Goal: Transaction & Acquisition: Purchase product/service

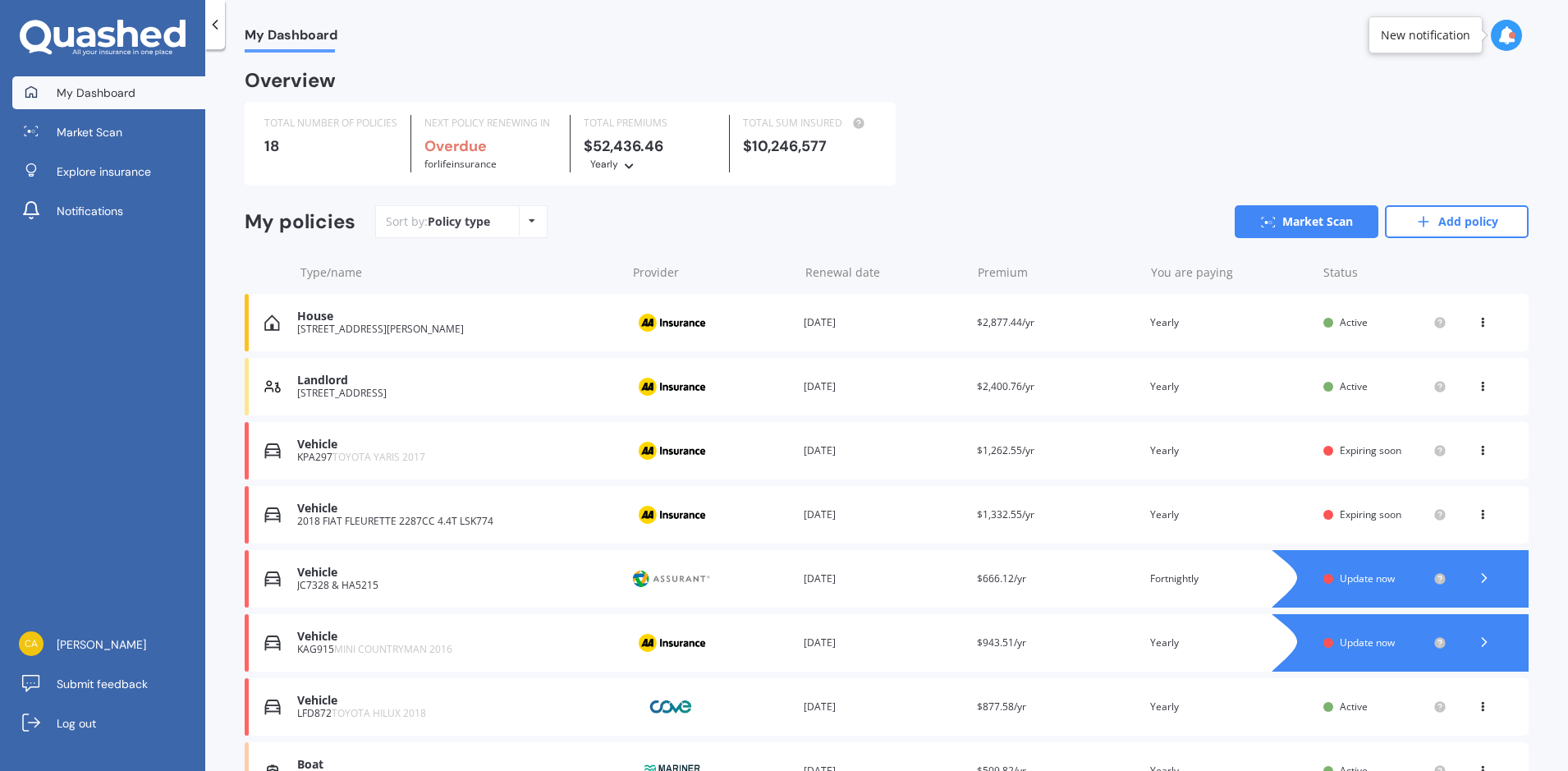
click at [1343, 449] on span "Expiring soon" at bounding box center [1371, 450] width 62 height 14
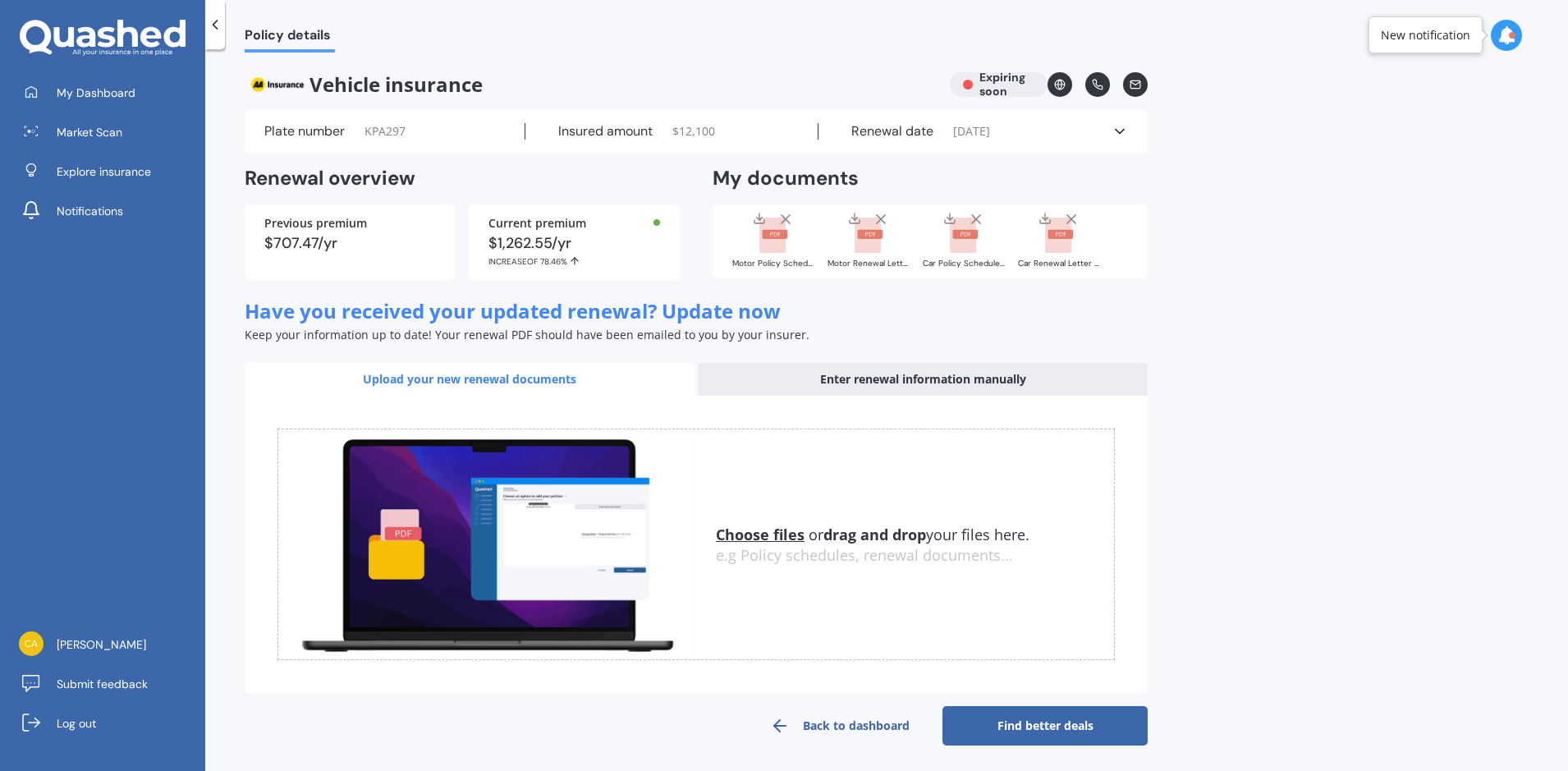
click at [733, 310] on span "Have you received your updated renewal? Update now" at bounding box center [512, 310] width 536 height 27
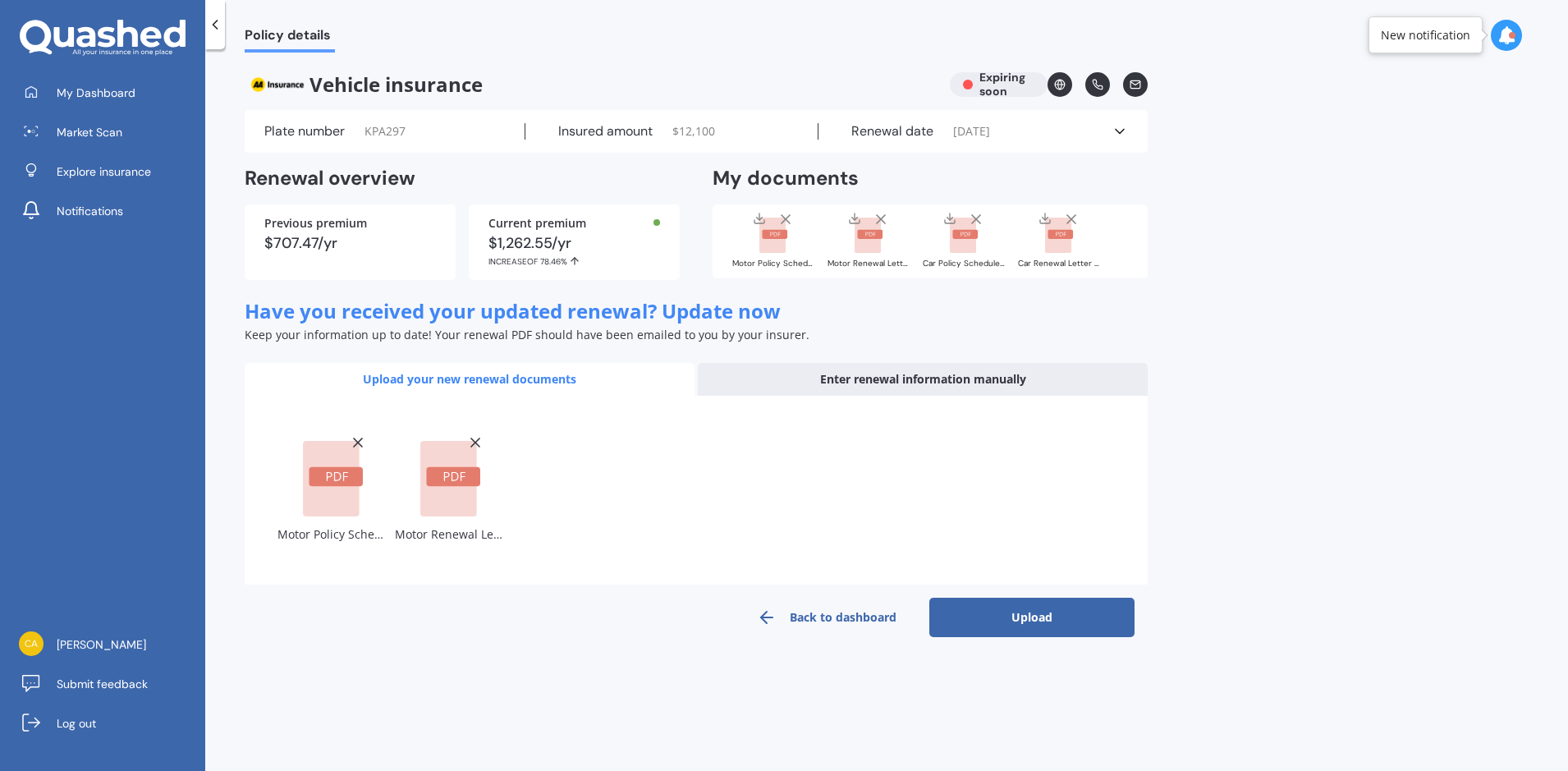
click at [1044, 620] on button "Upload" at bounding box center [1031, 617] width 205 height 39
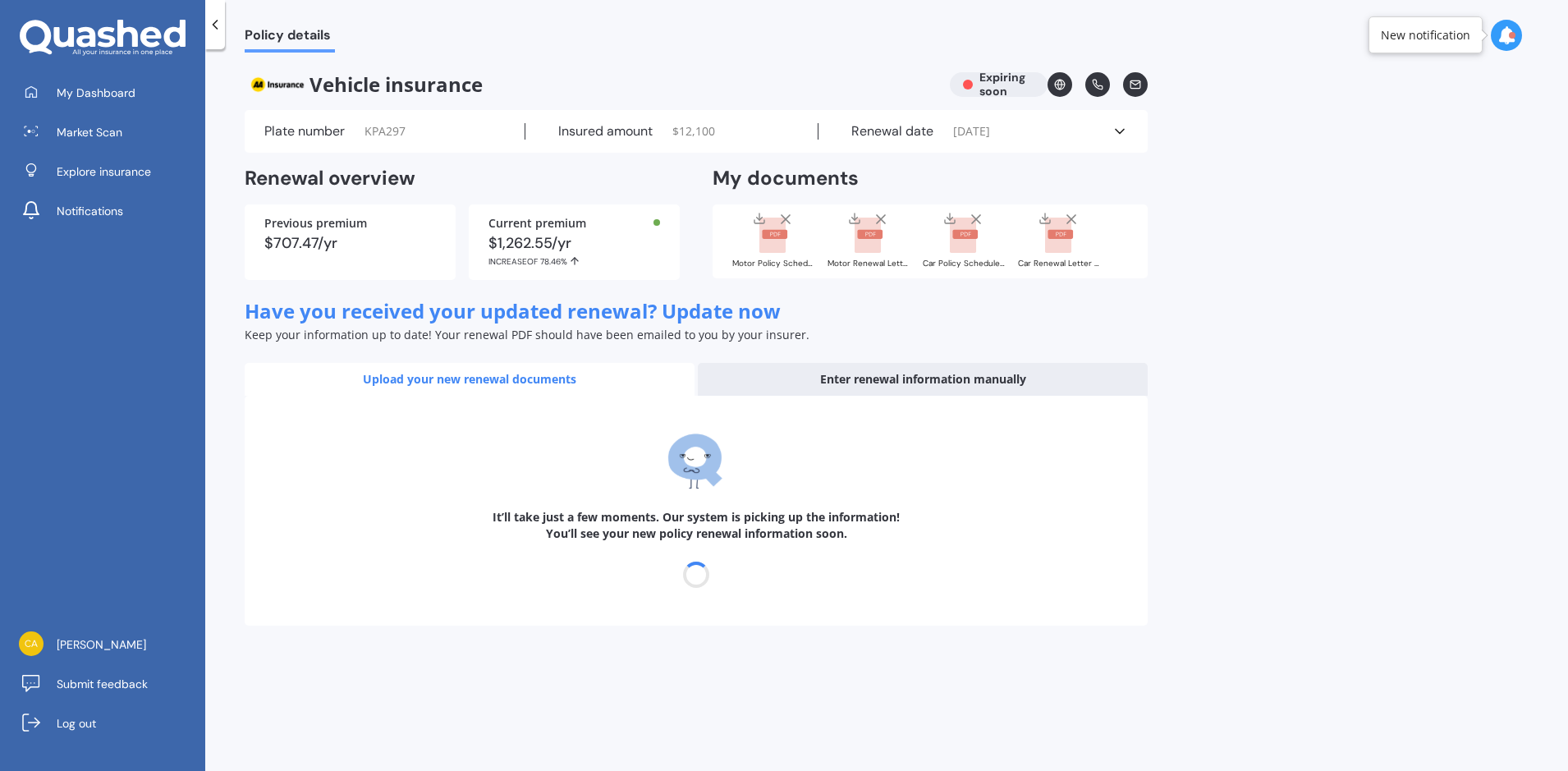
select select "17"
select select "09"
select select "2026"
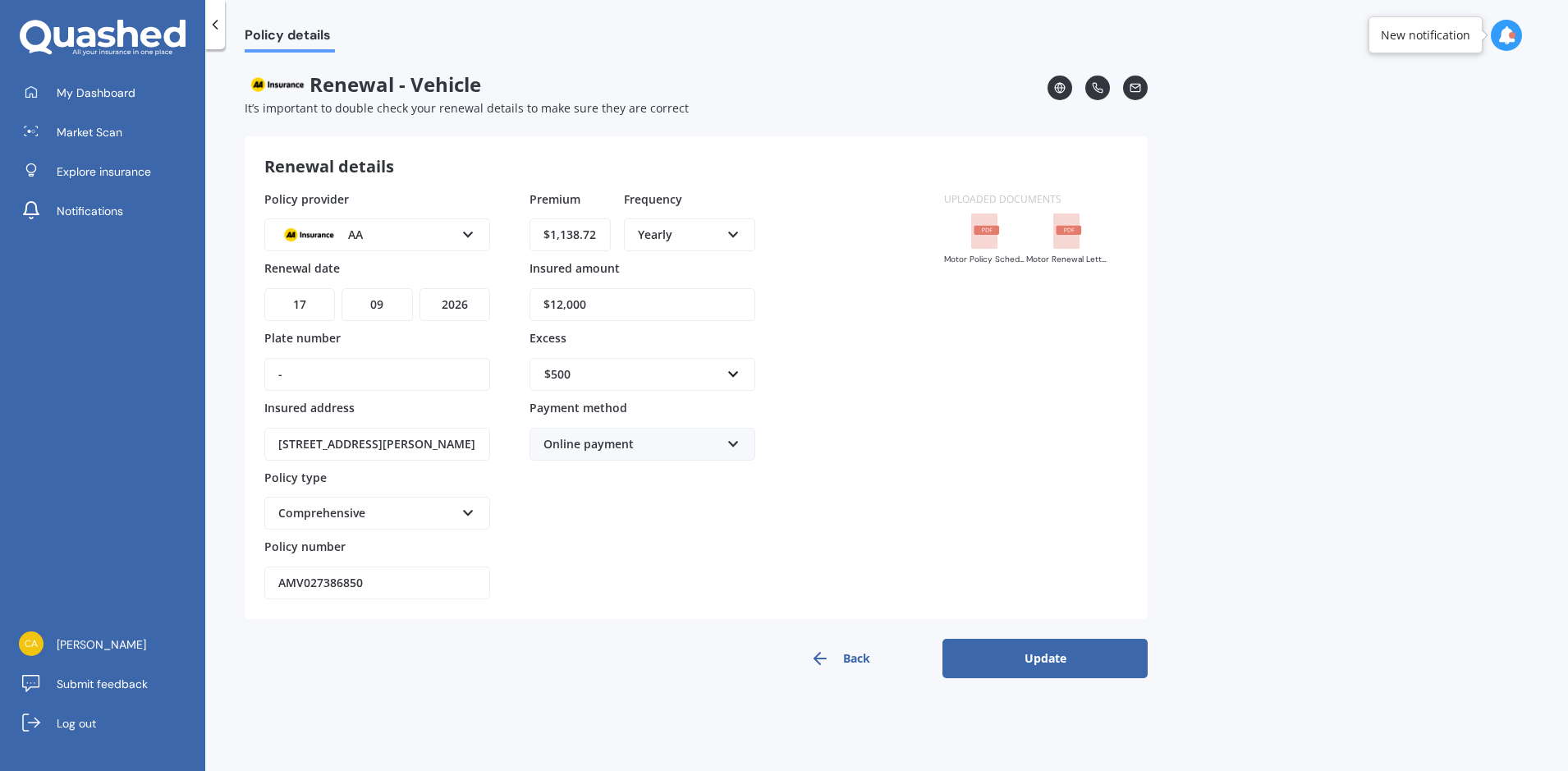
click at [296, 376] on input "-" at bounding box center [377, 374] width 226 height 33
type input "KPA297"
drag, startPoint x: 1057, startPoint y: 661, endPoint x: 1147, endPoint y: 650, distance: 90.7
click at [1057, 661] on button "Update" at bounding box center [1045, 659] width 205 height 39
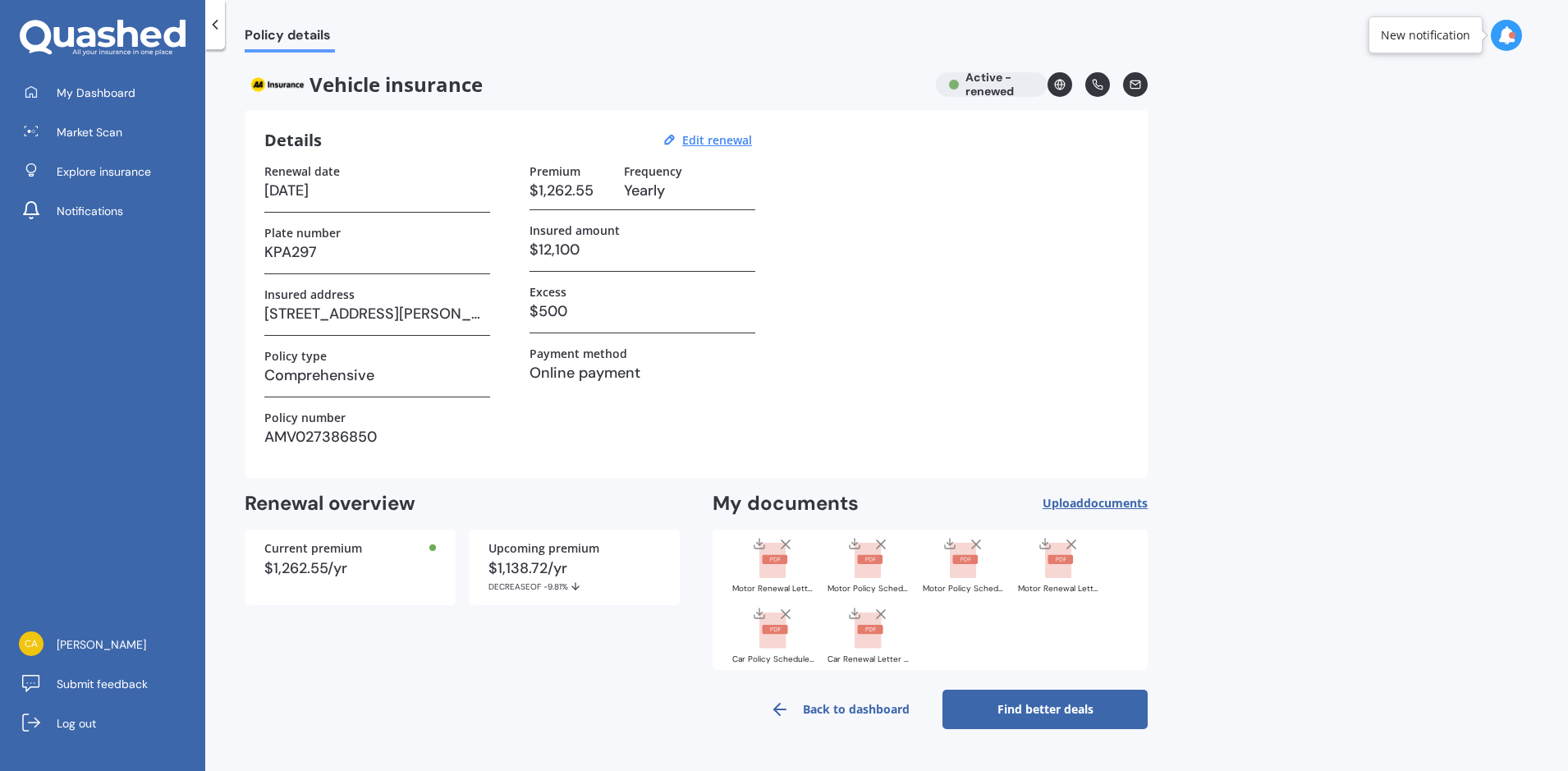
click at [1060, 712] on link "Find better deals" at bounding box center [1045, 709] width 205 height 39
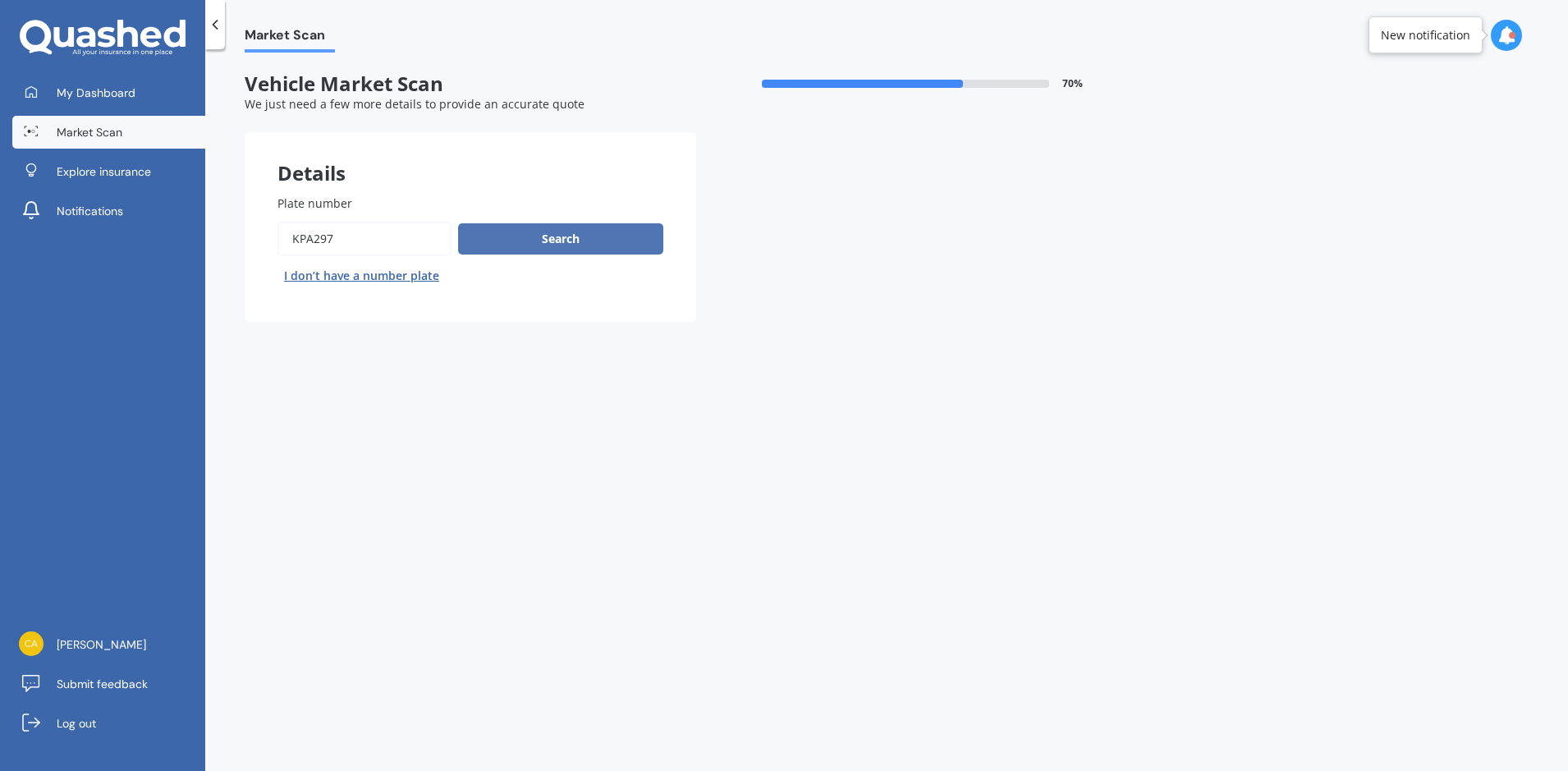
click at [588, 237] on button "Search" at bounding box center [560, 238] width 205 height 31
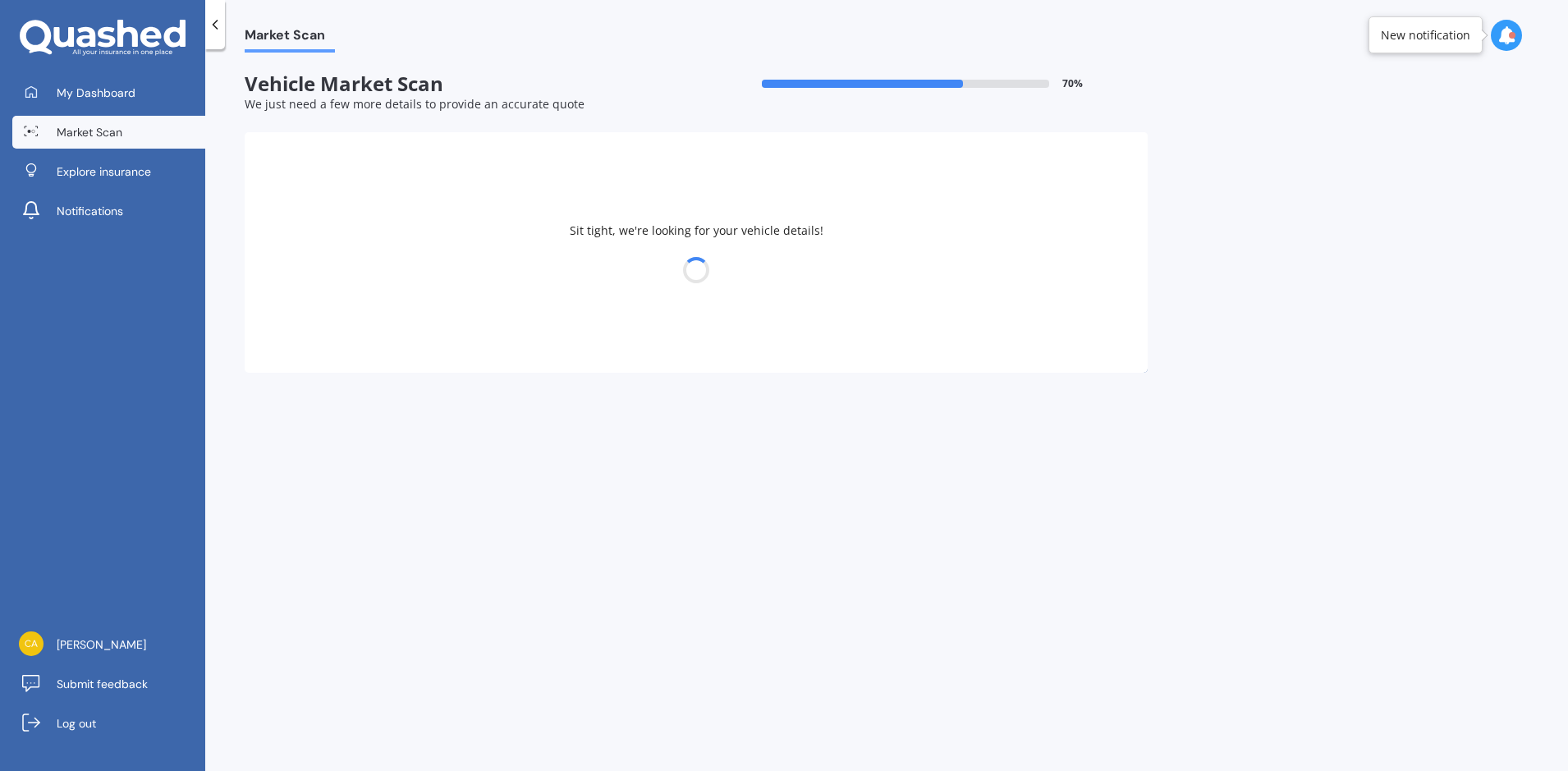
select select "TOYOTA"
select select "YARIS"
select select "18"
select select "02"
select select "1964"
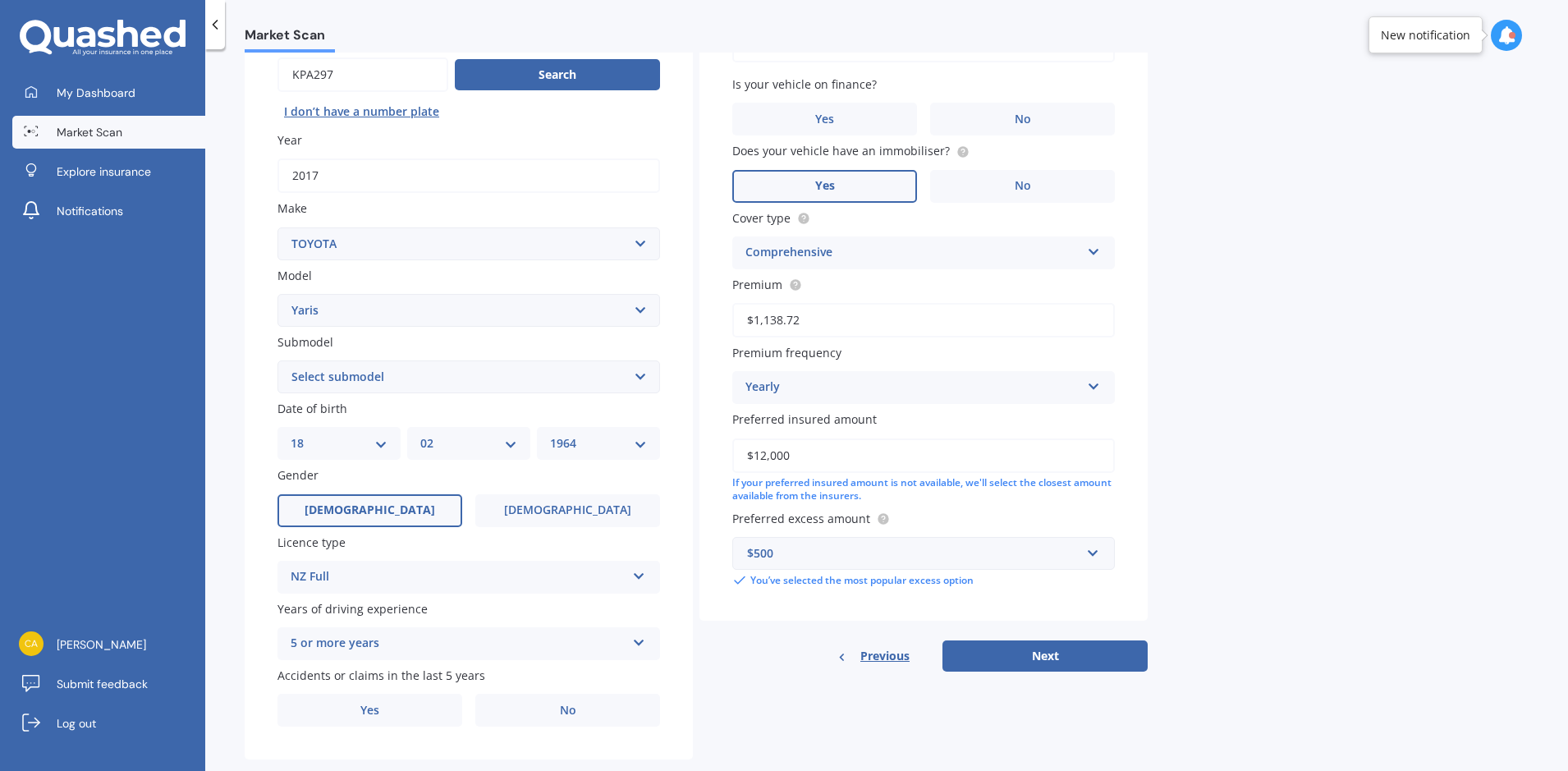
scroll to position [196, 0]
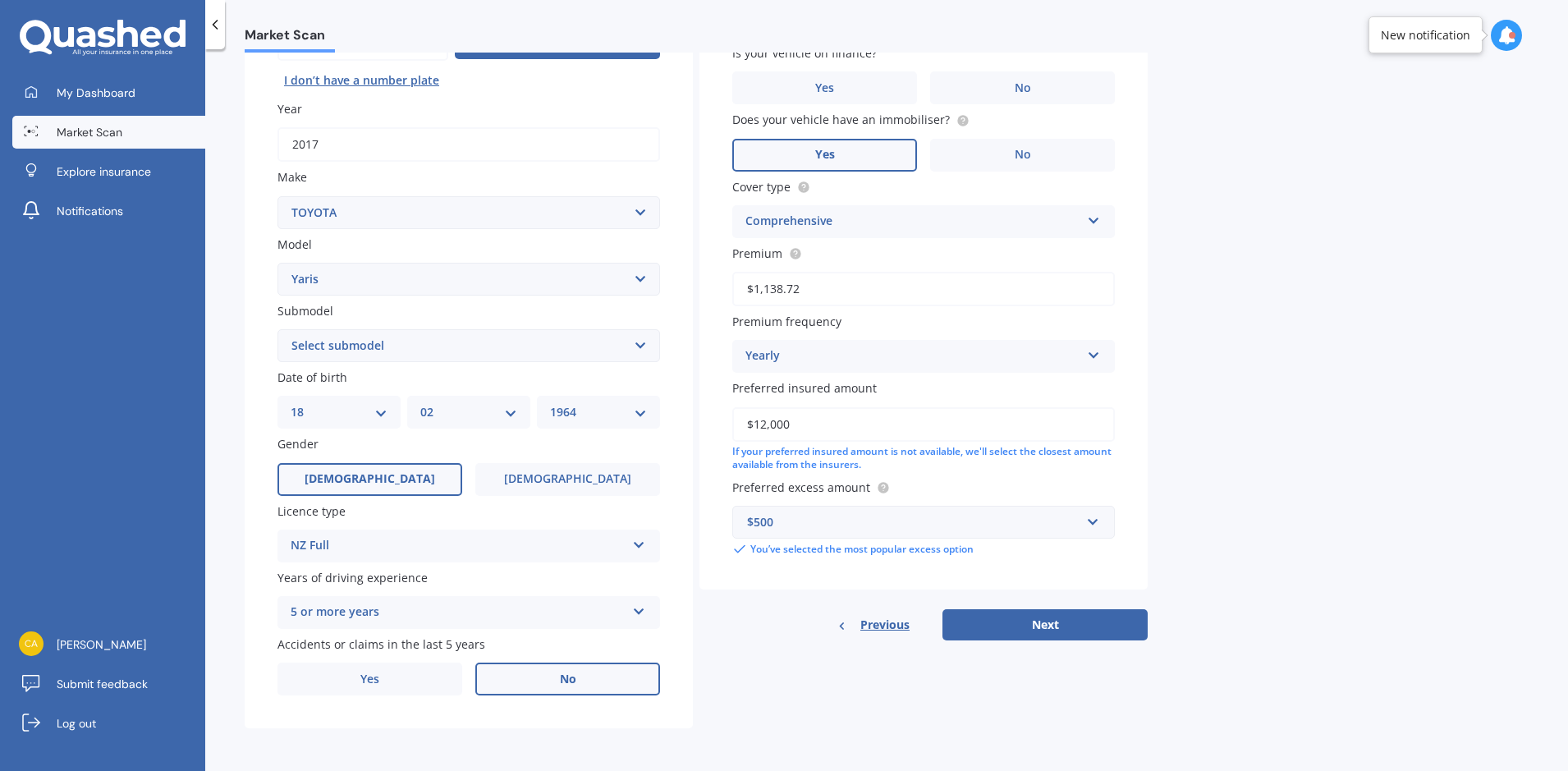
click at [553, 690] on label "No" at bounding box center [567, 678] width 184 height 33
click at [0, 0] on input "No" at bounding box center [0, 0] width 0 height 0
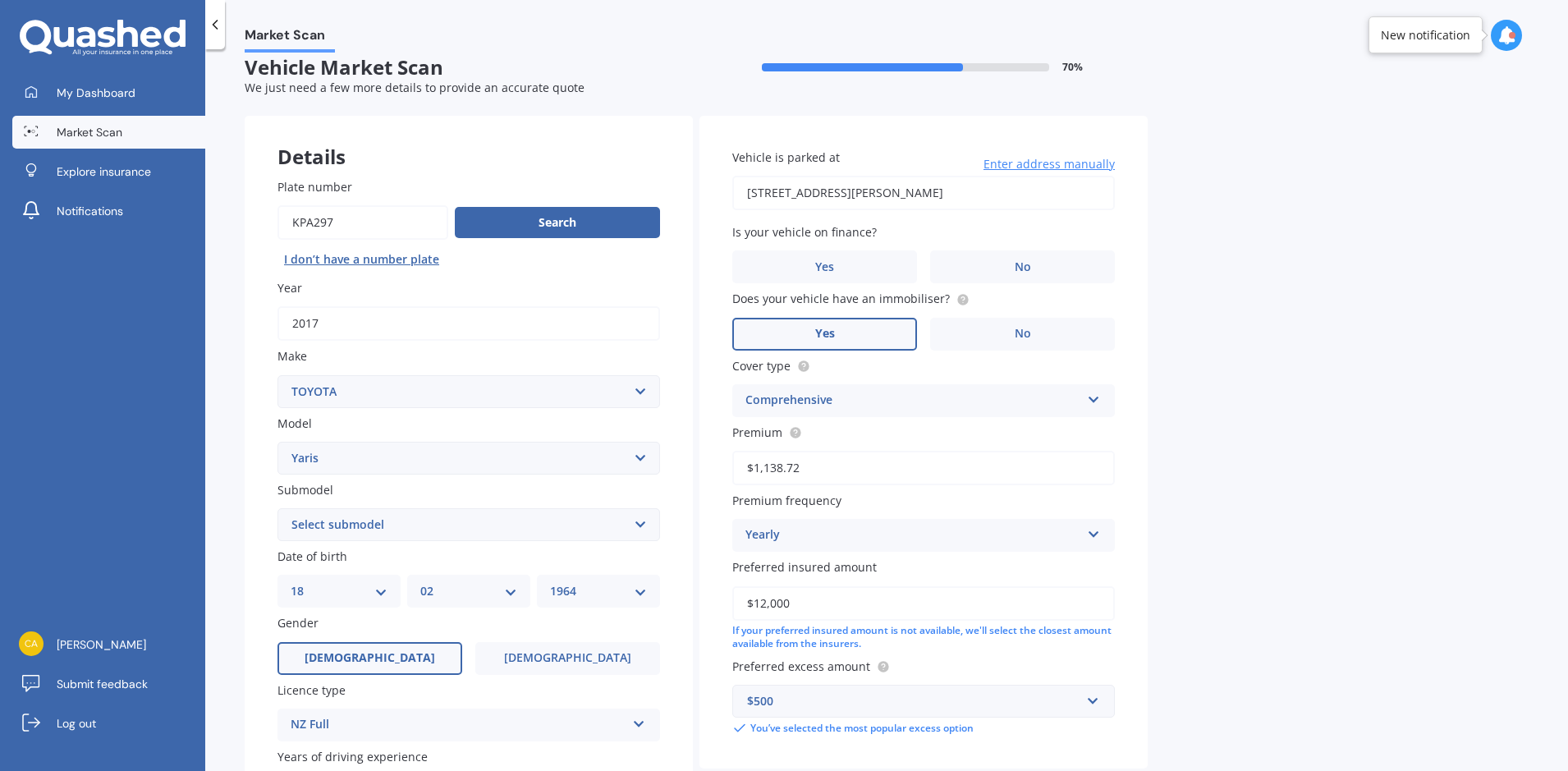
scroll to position [0, 0]
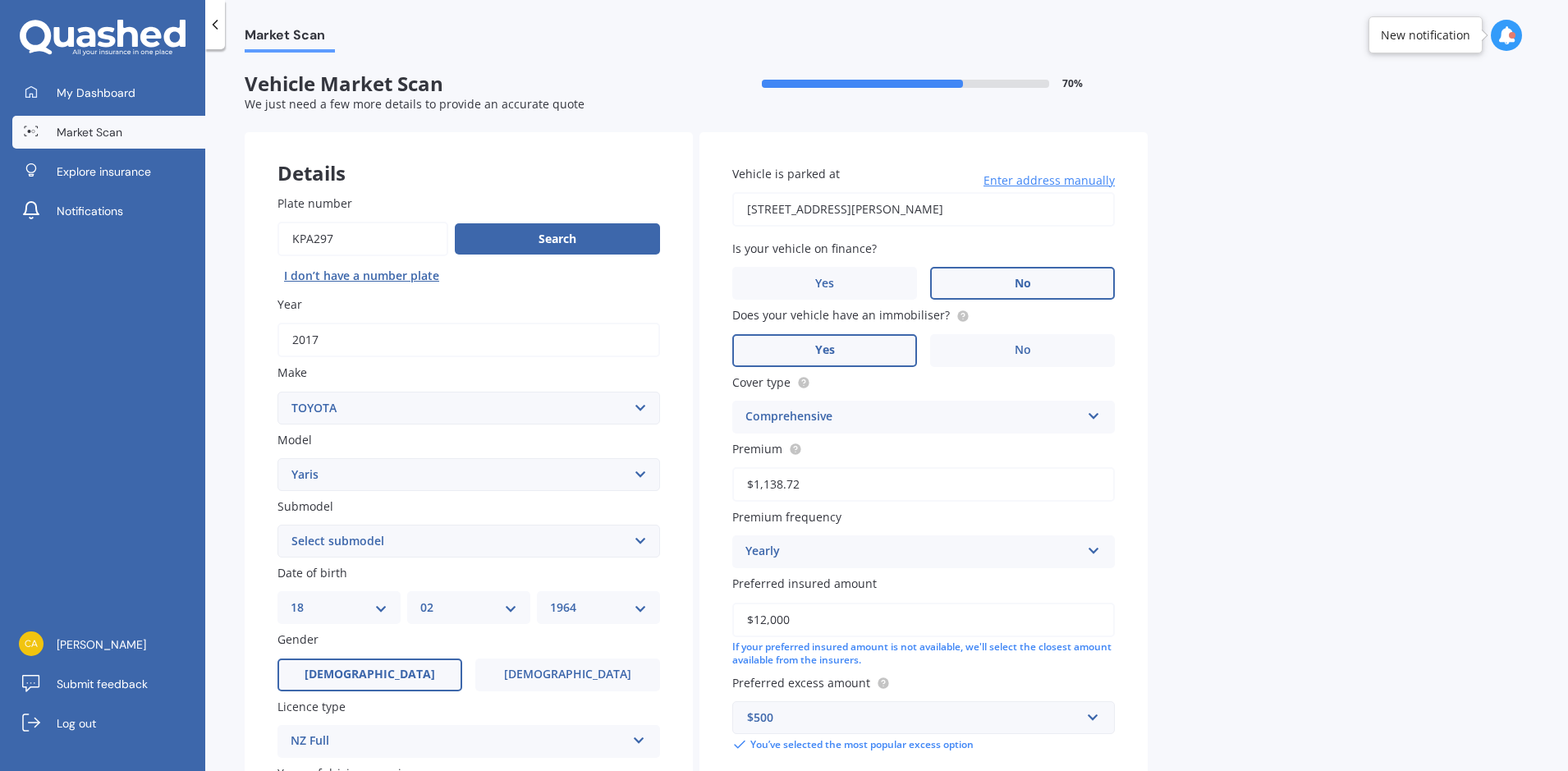
click at [1070, 281] on label "No" at bounding box center [1022, 283] width 184 height 33
click at [0, 0] on input "No" at bounding box center [0, 0] width 0 height 0
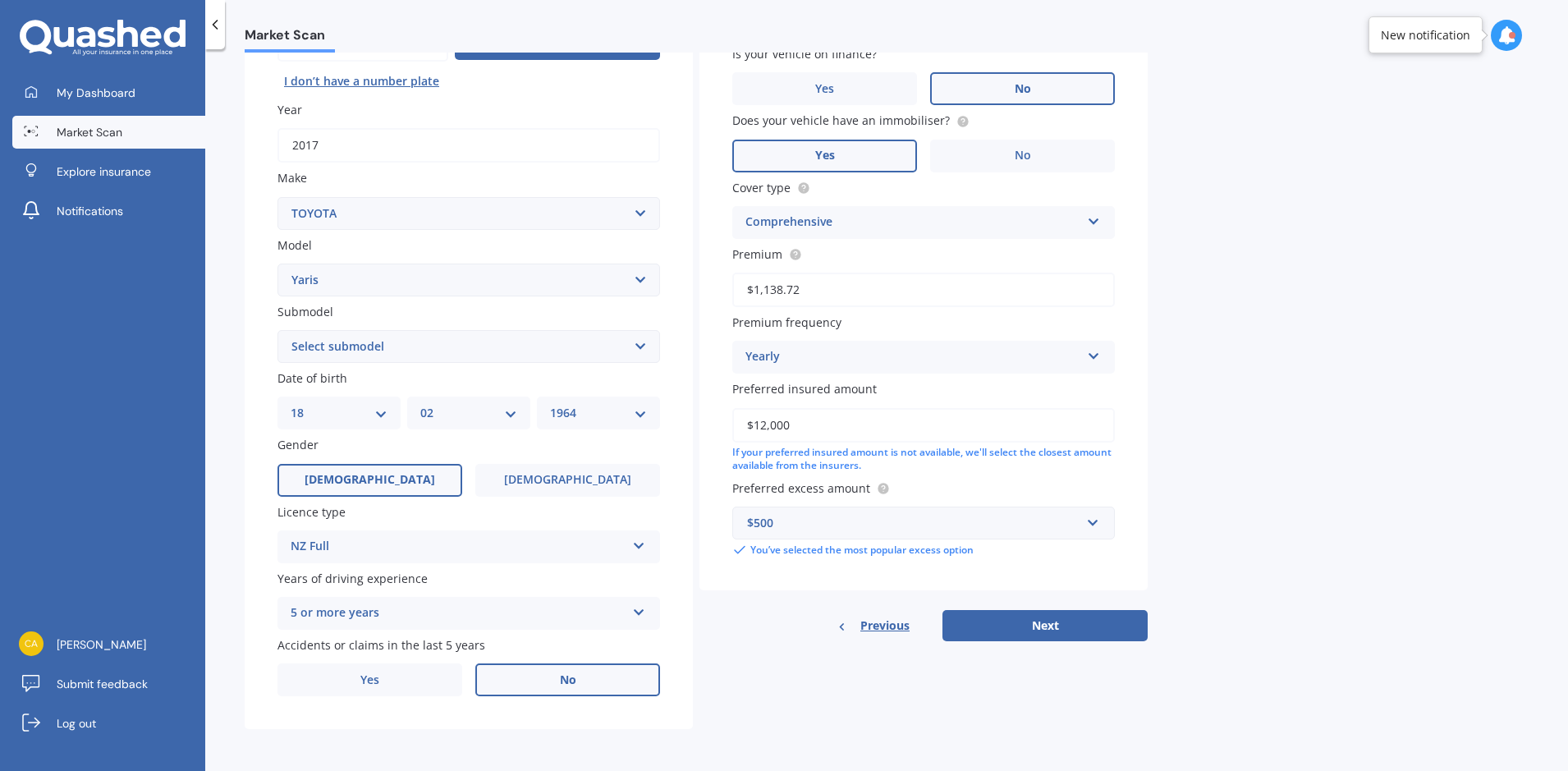
scroll to position [196, 0]
drag, startPoint x: 1080, startPoint y: 629, endPoint x: 1181, endPoint y: 641, distance: 101.7
click at [1080, 632] on button "Next" at bounding box center [1045, 624] width 205 height 31
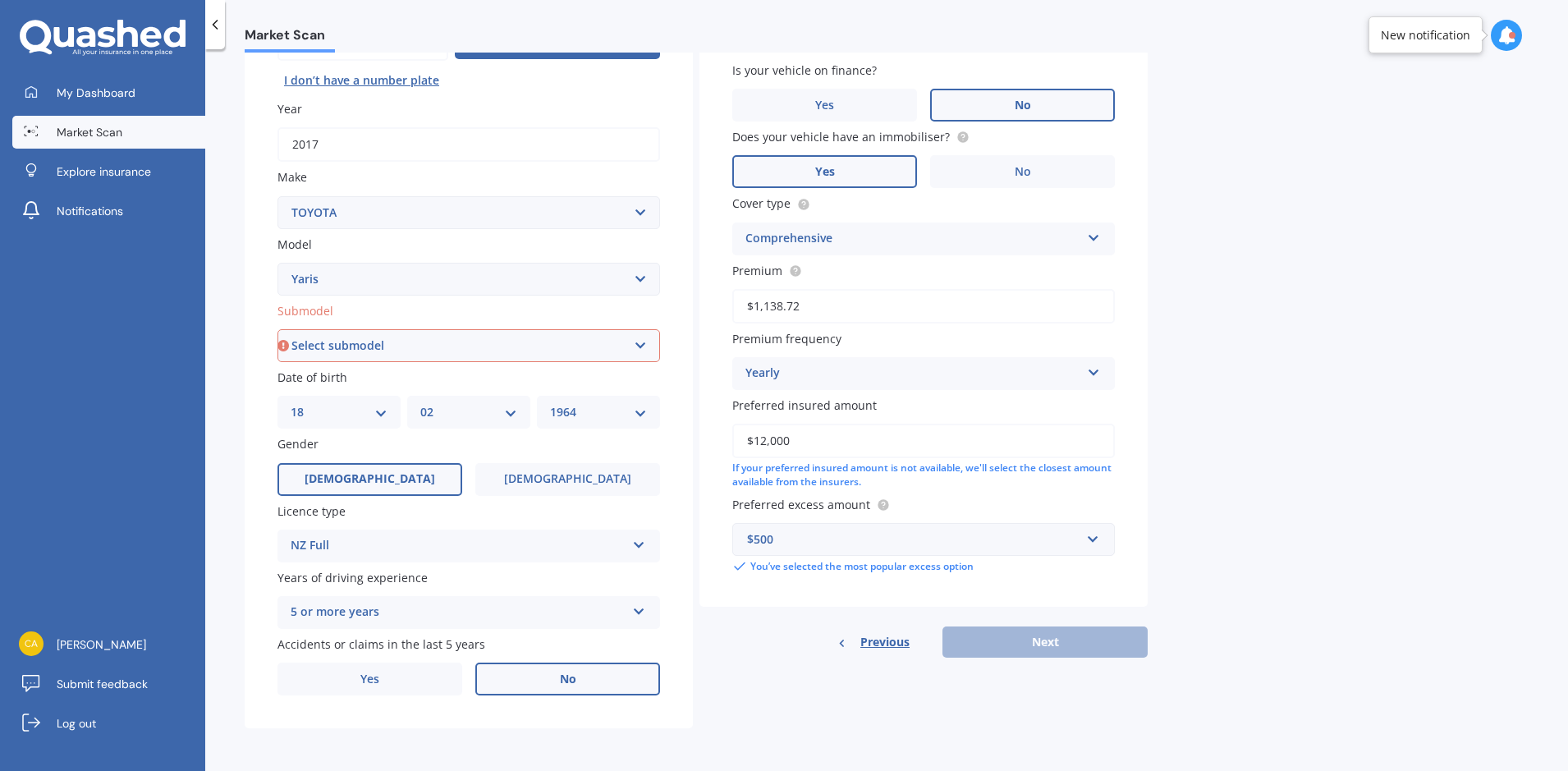
click at [642, 346] on select "Select submodel (All other) Cross 1.5 GR petrol turbo GX auto GX manual Hybrid …" at bounding box center [468, 346] width 383 height 33
select select "GX AUTO"
click at [277, 329] on select "Select submodel (All other) Cross 1.5 GR petrol turbo GX auto GX manual Hybrid …" at bounding box center [468, 346] width 383 height 33
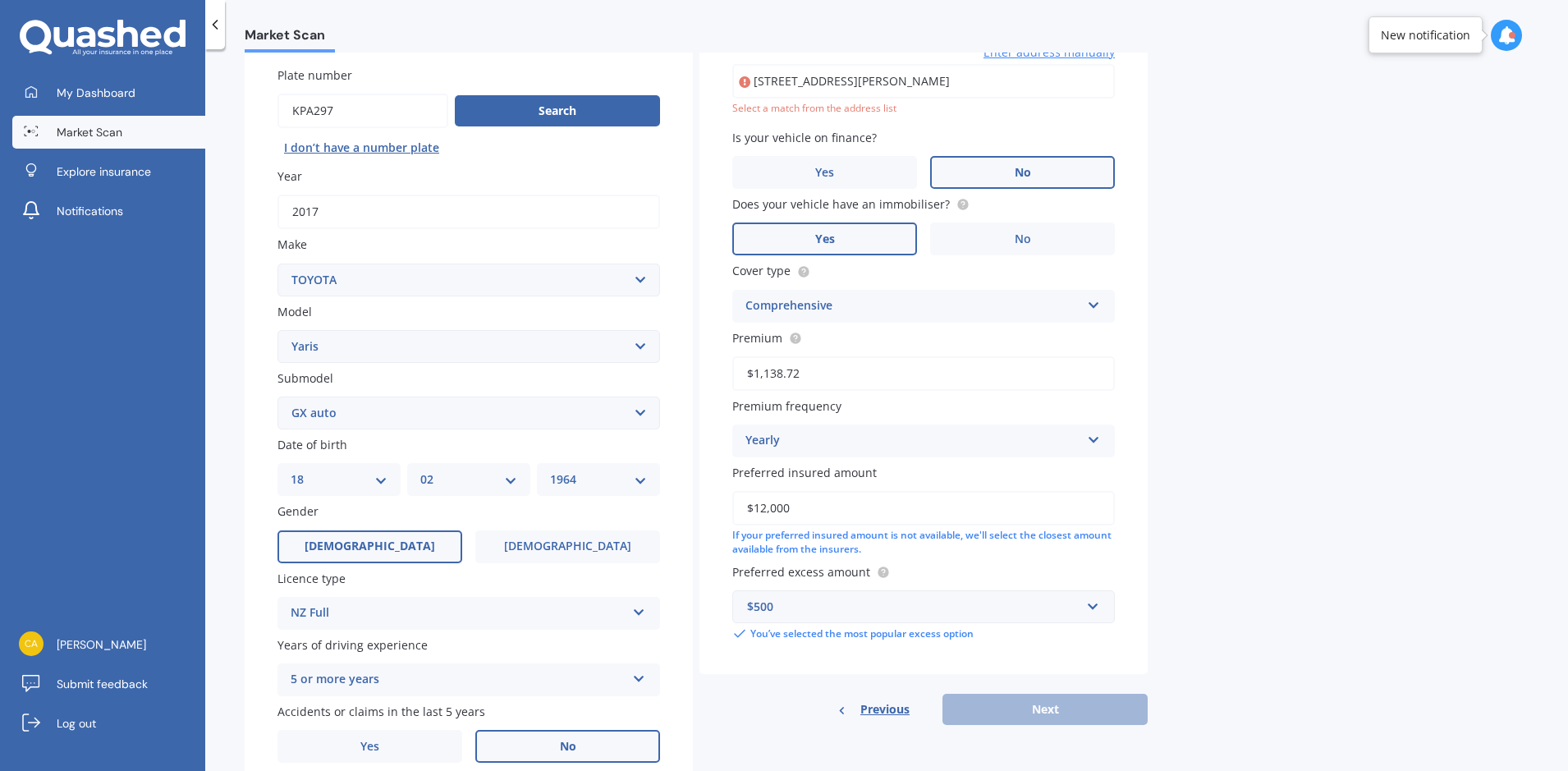
scroll to position [112, 0]
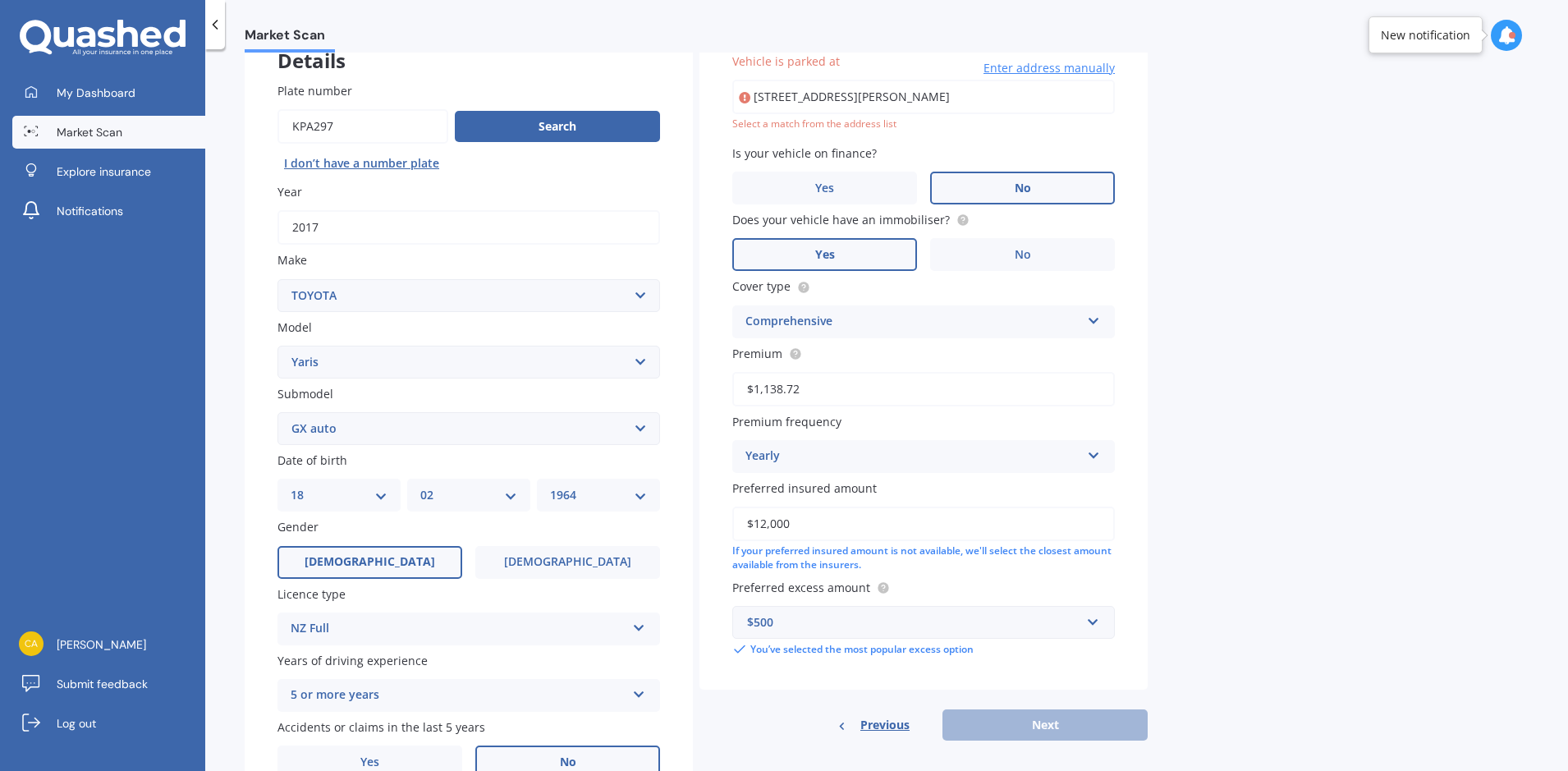
type input "[STREET_ADDRESS][PERSON_NAME]"
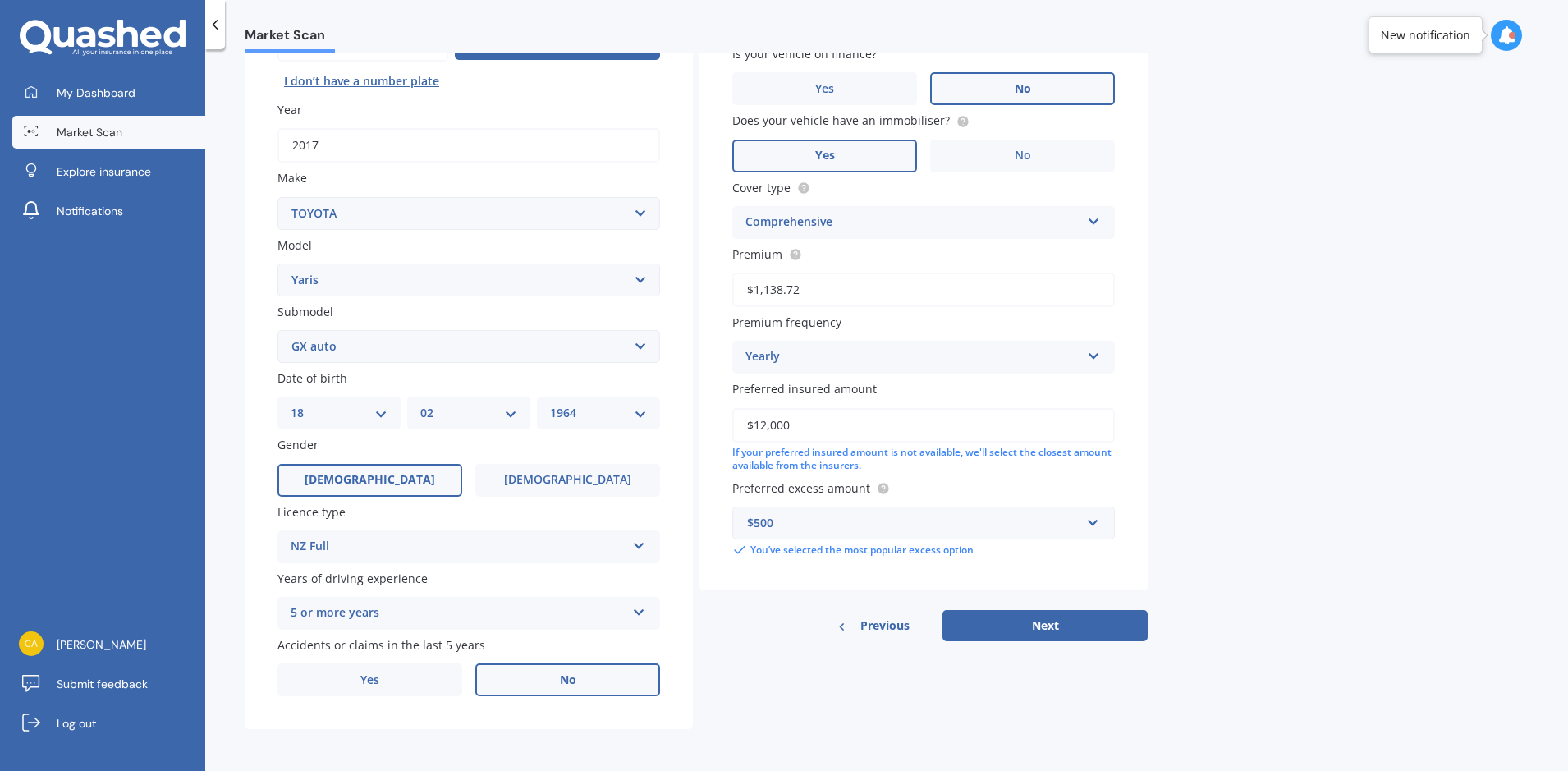
scroll to position [196, 0]
click at [1057, 628] on button "Next" at bounding box center [1045, 624] width 205 height 31
select select "18"
select select "02"
select select "1964"
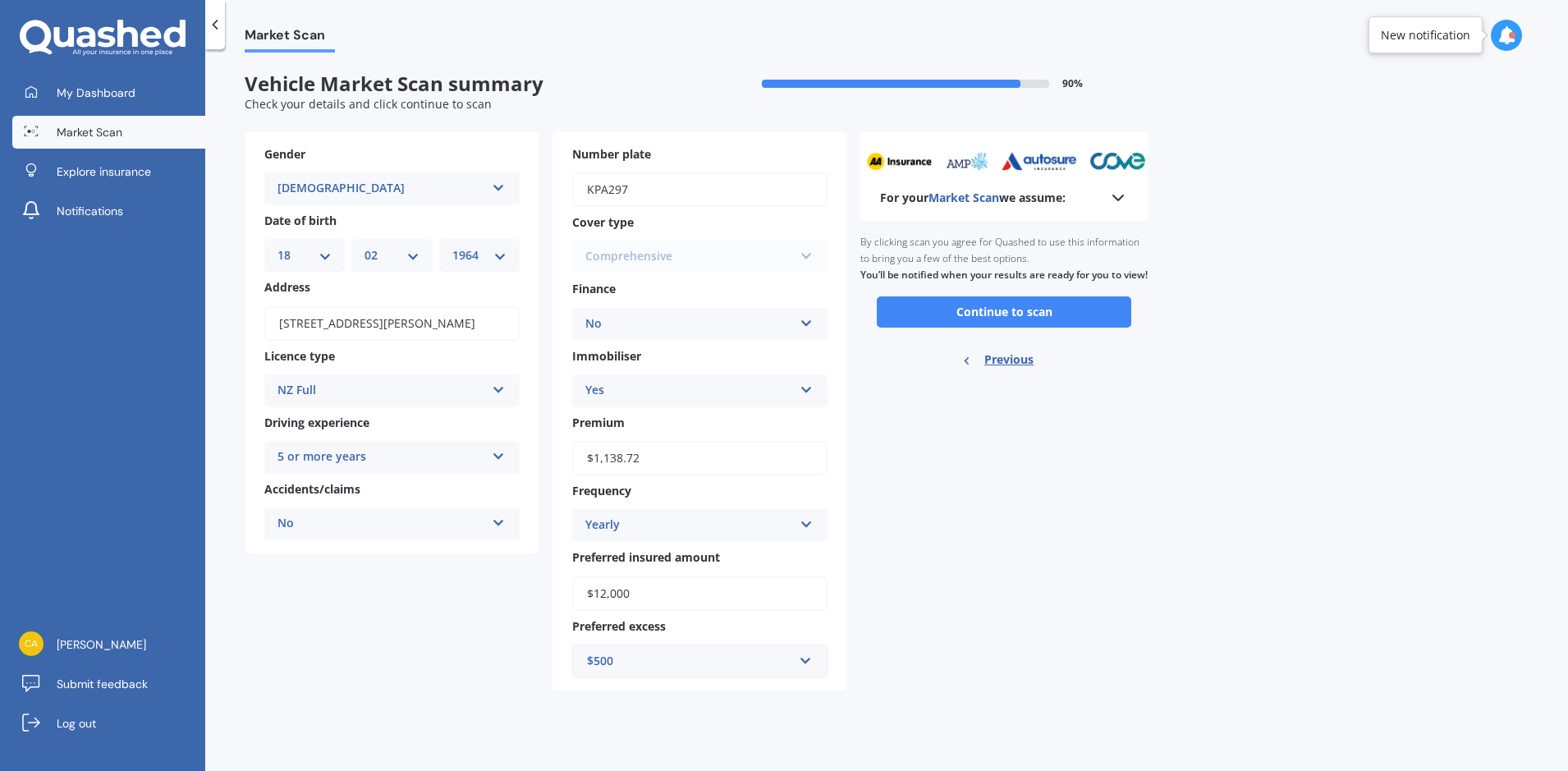
scroll to position [0, 0]
click at [1032, 328] on button "Continue to scan" at bounding box center [1004, 311] width 255 height 31
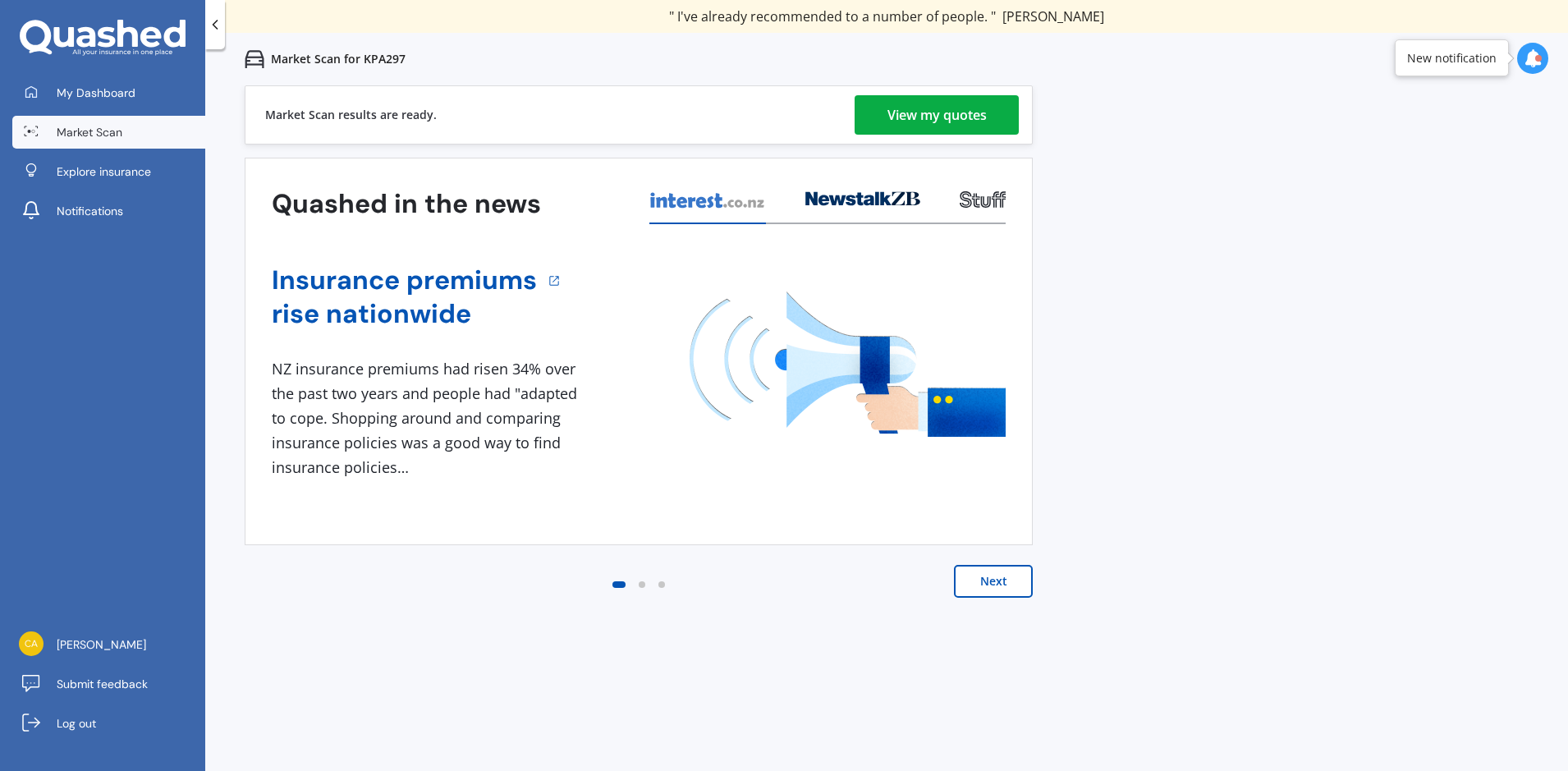
click at [974, 117] on div "View my quotes" at bounding box center [938, 115] width 100 height 39
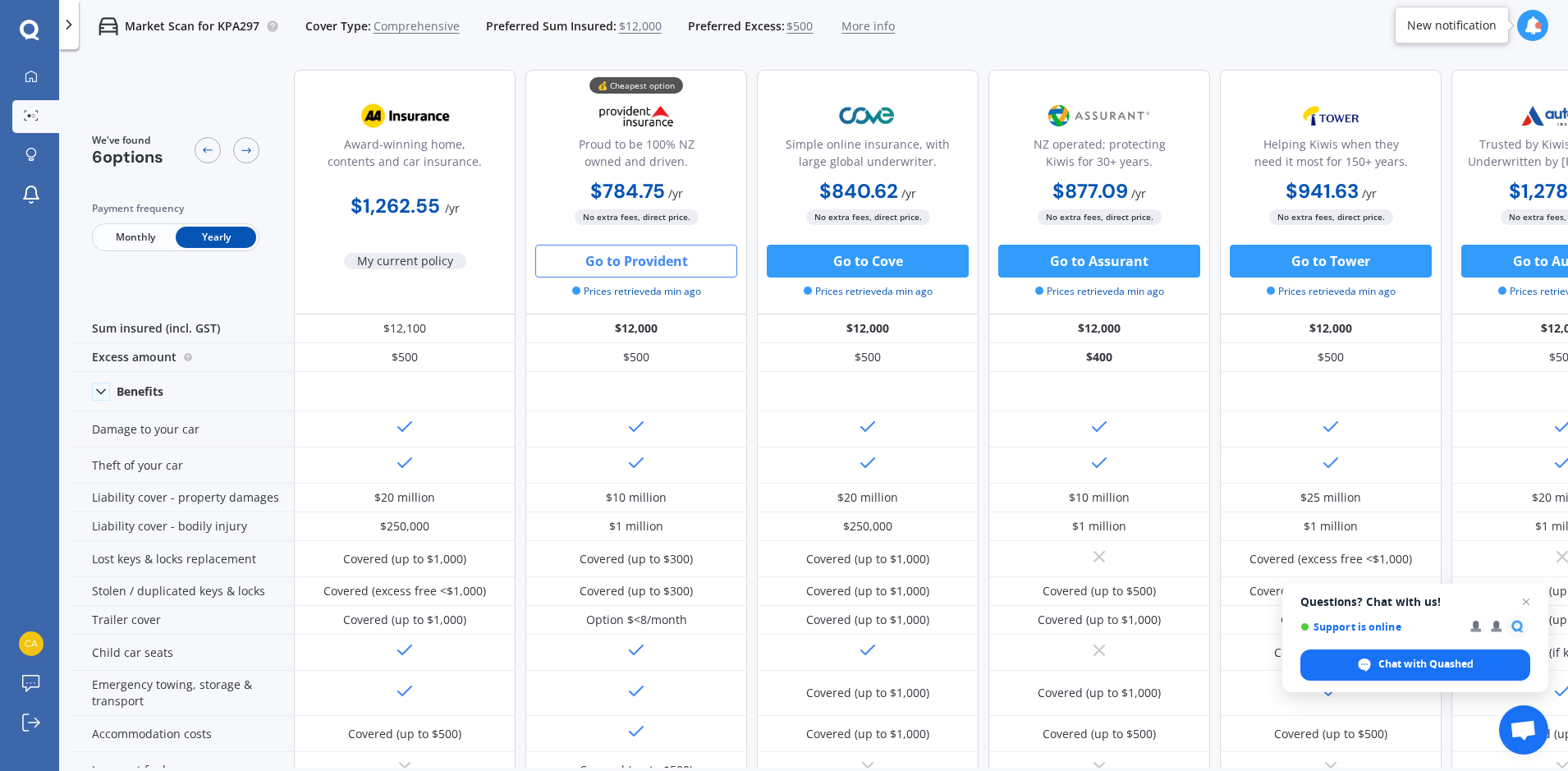
click at [637, 261] on button "Go to Provident" at bounding box center [636, 261] width 202 height 33
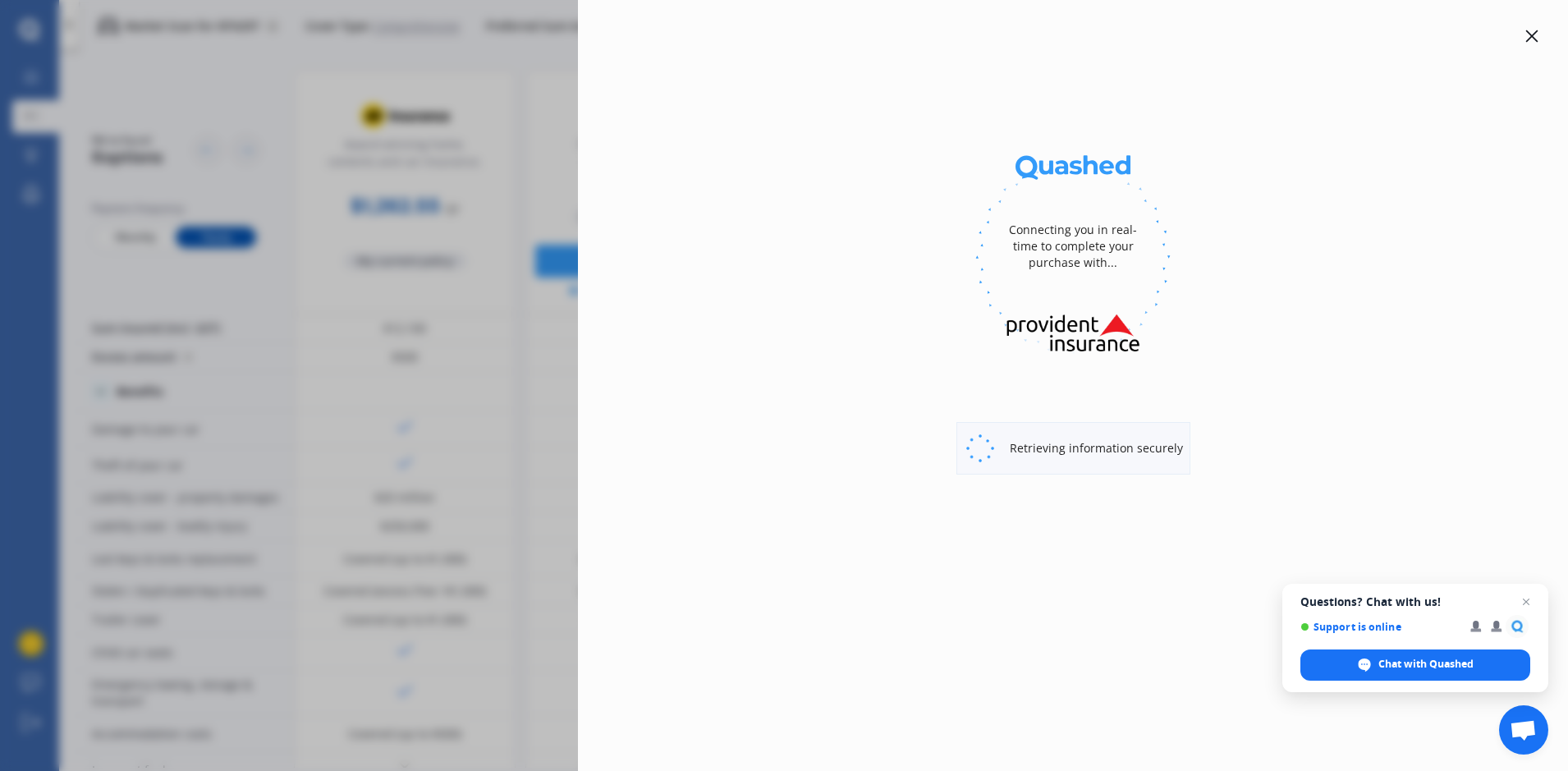
select select "full"
select select "[STREET_ADDRESS][PERSON_NAME]"
select select "TOYOTA"
select select "YARIS"
select select "NO"
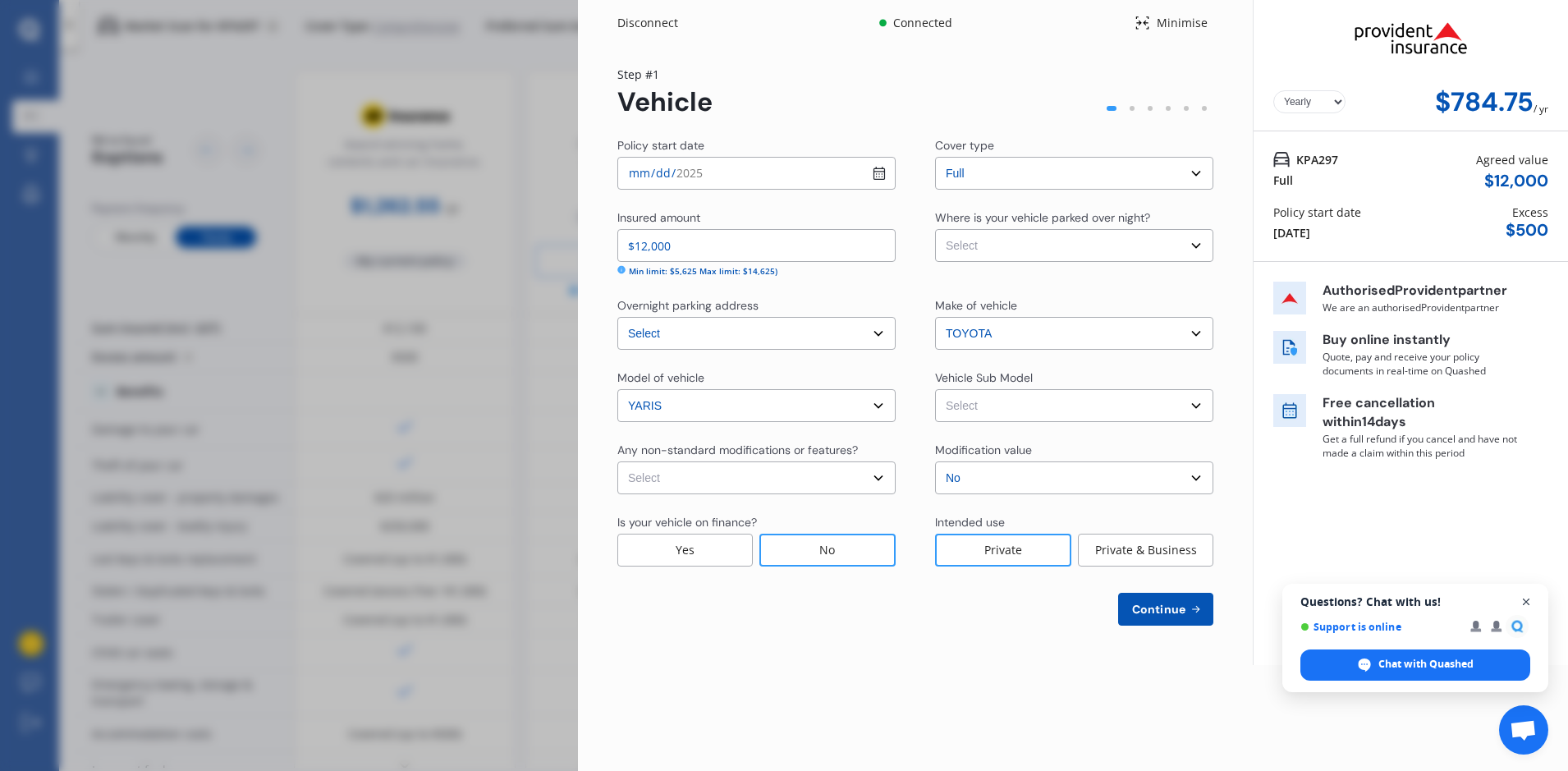
click at [1525, 601] on span "Close chat" at bounding box center [1527, 602] width 21 height 21
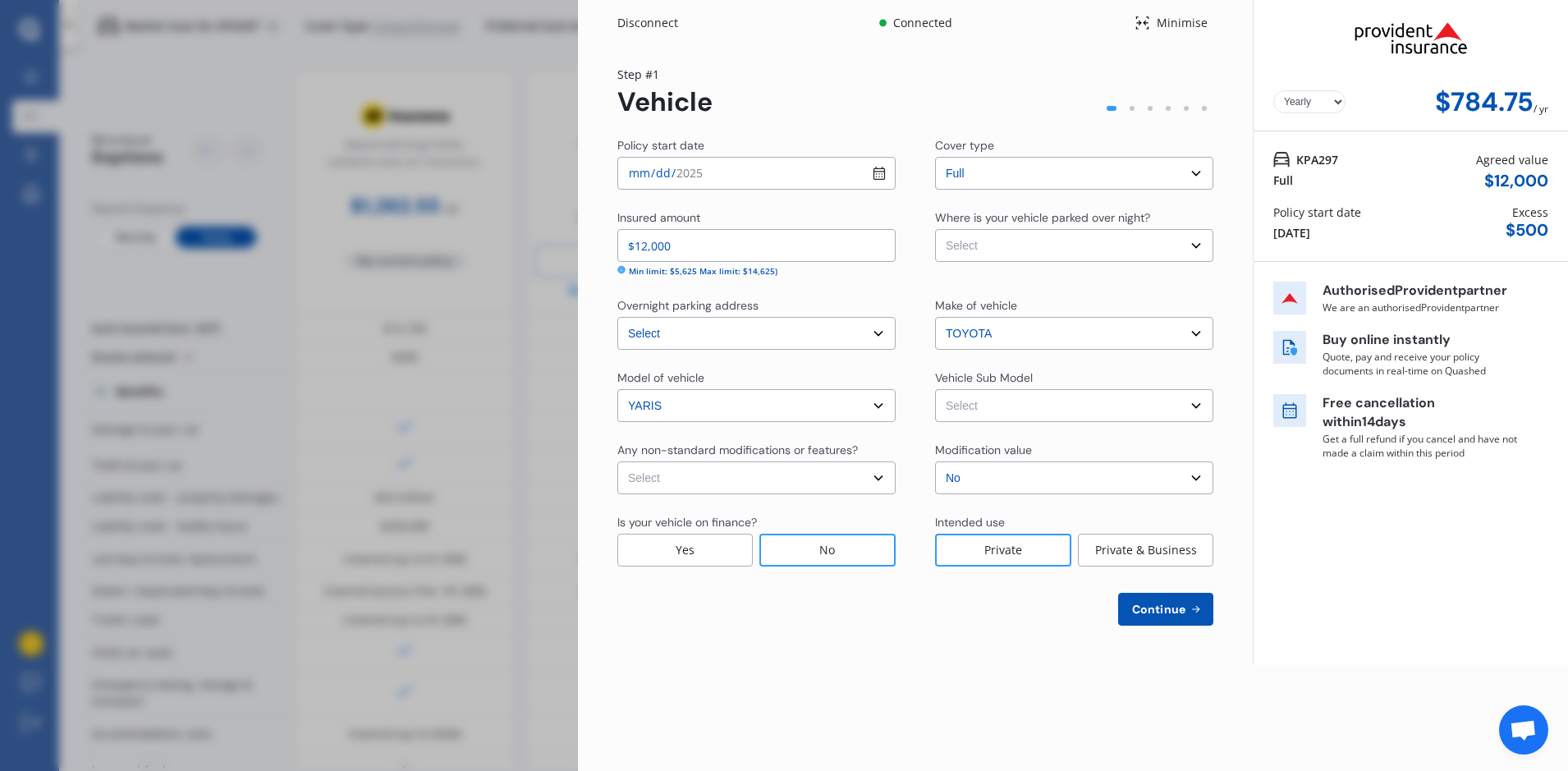
click at [878, 178] on input "[DATE]" at bounding box center [757, 173] width 278 height 33
type input "[DATE]"
click at [873, 479] on select "Select None [MEDICAL_DATA] System(NOS) Roll Cage Full Racing Harness" at bounding box center [757, 478] width 278 height 33
select select "none"
click at [618, 461] on select "Select None [MEDICAL_DATA] System(NOS) Roll Cage Full Racing Harness" at bounding box center [757, 478] width 278 height 33
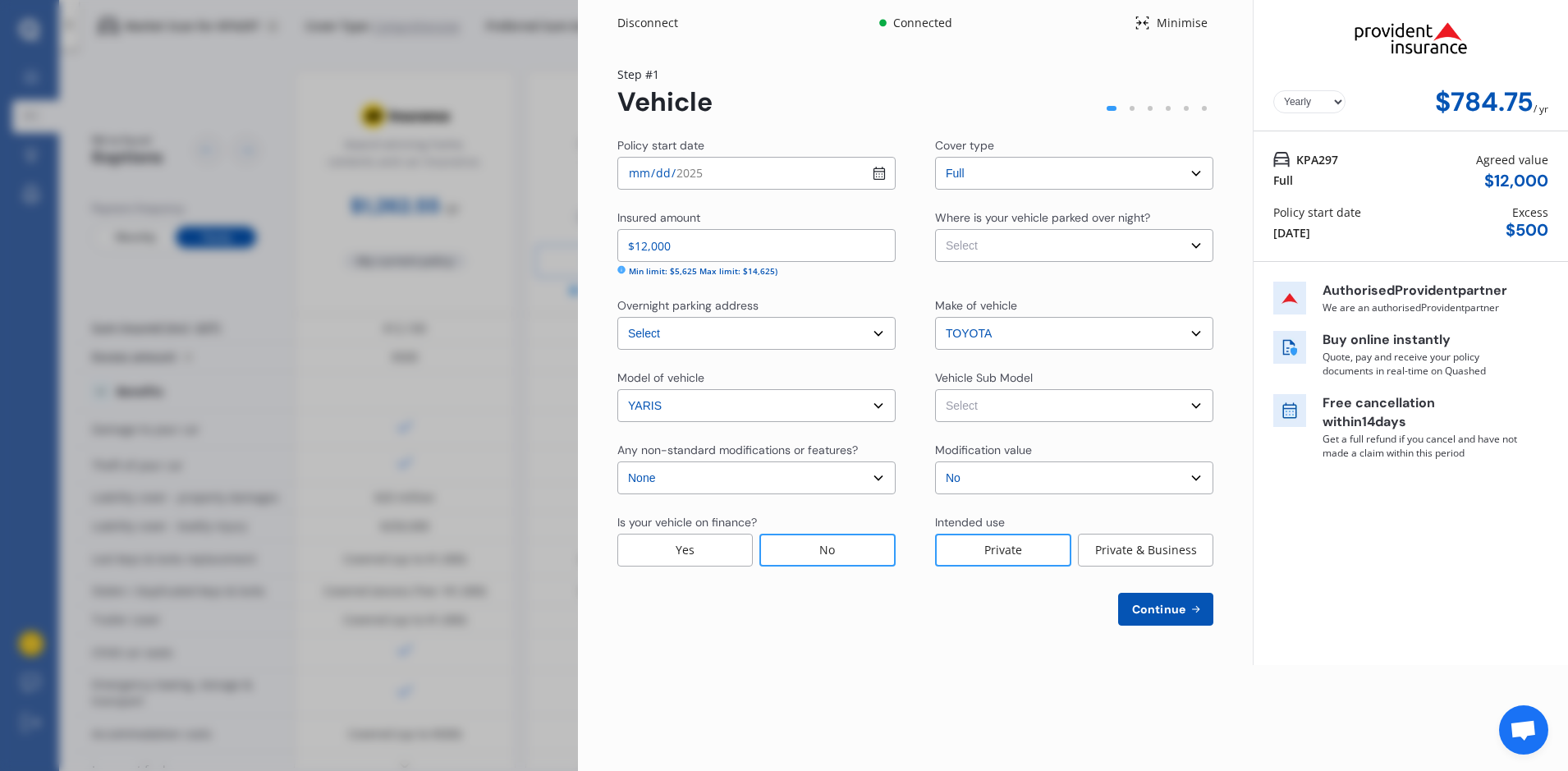
click at [646, 246] on input "$12,000" at bounding box center [757, 245] width 278 height 33
type input "$13,000"
click at [839, 553] on div "No" at bounding box center [827, 550] width 136 height 33
click at [1196, 244] on select "Select Garage (fully enclosed) Off Street Parking Other" at bounding box center [1074, 245] width 278 height 33
select select "GARAGE"
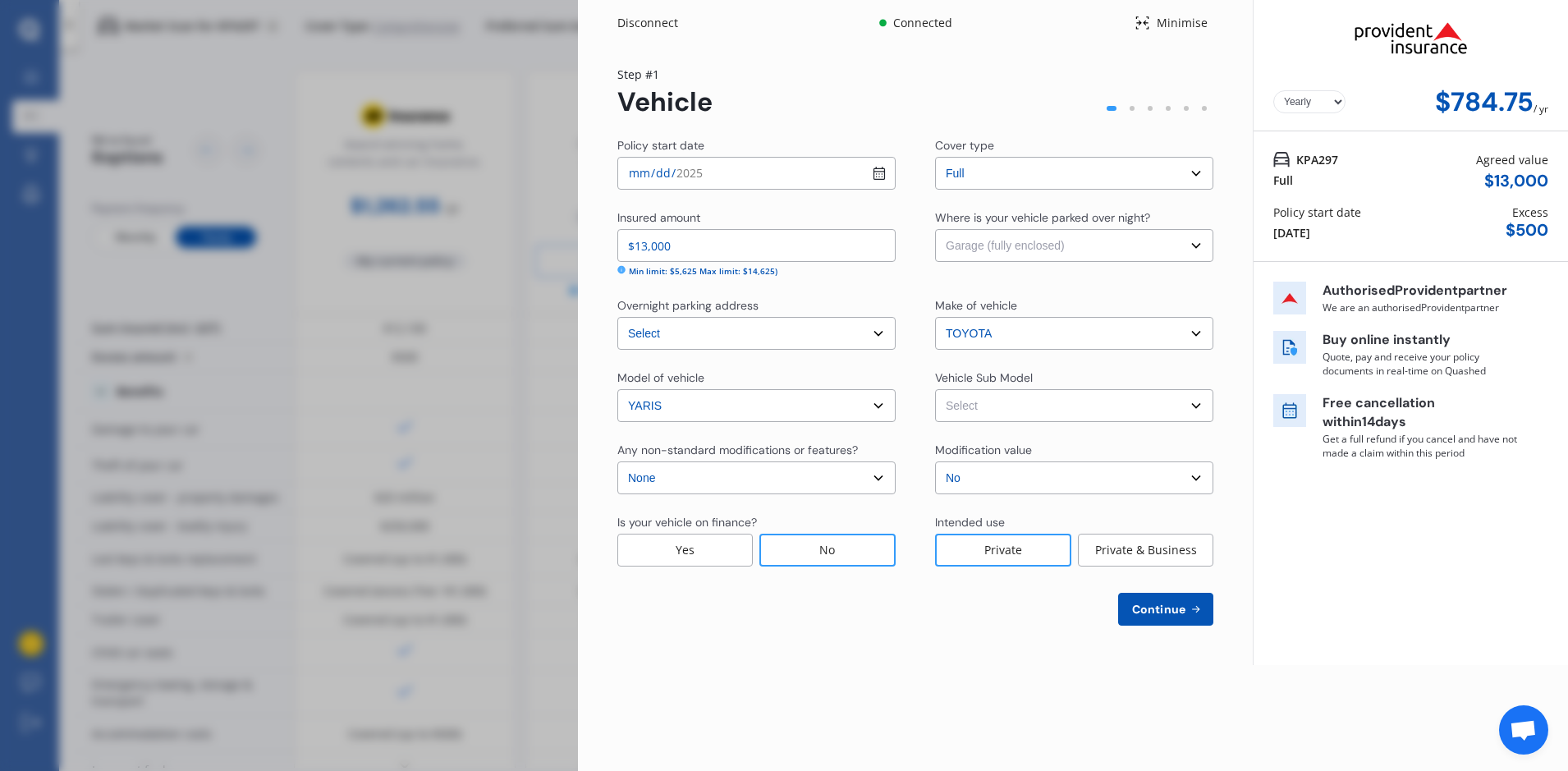
click at [935, 229] on select "Select Garage (fully enclosed) Off Street Parking Other" at bounding box center [1074, 245] width 278 height 33
click at [1193, 407] on select "Select Yaris NCP130R GX Hatchback 5dr Spts Auto 4sp 1.3i Yaris NCP130R GX Hatch…" at bounding box center [1074, 406] width 278 height 33
select select "NZVTOYO2017AEAB"
click at [935, 389] on select "Select Yaris NCP130R GX Hatchback 5dr Spts Auto 4sp 1.3i Yaris NCP130R GX Hatch…" at bounding box center [1074, 406] width 278 height 33
click at [1172, 609] on span "Continue" at bounding box center [1159, 608] width 60 height 13
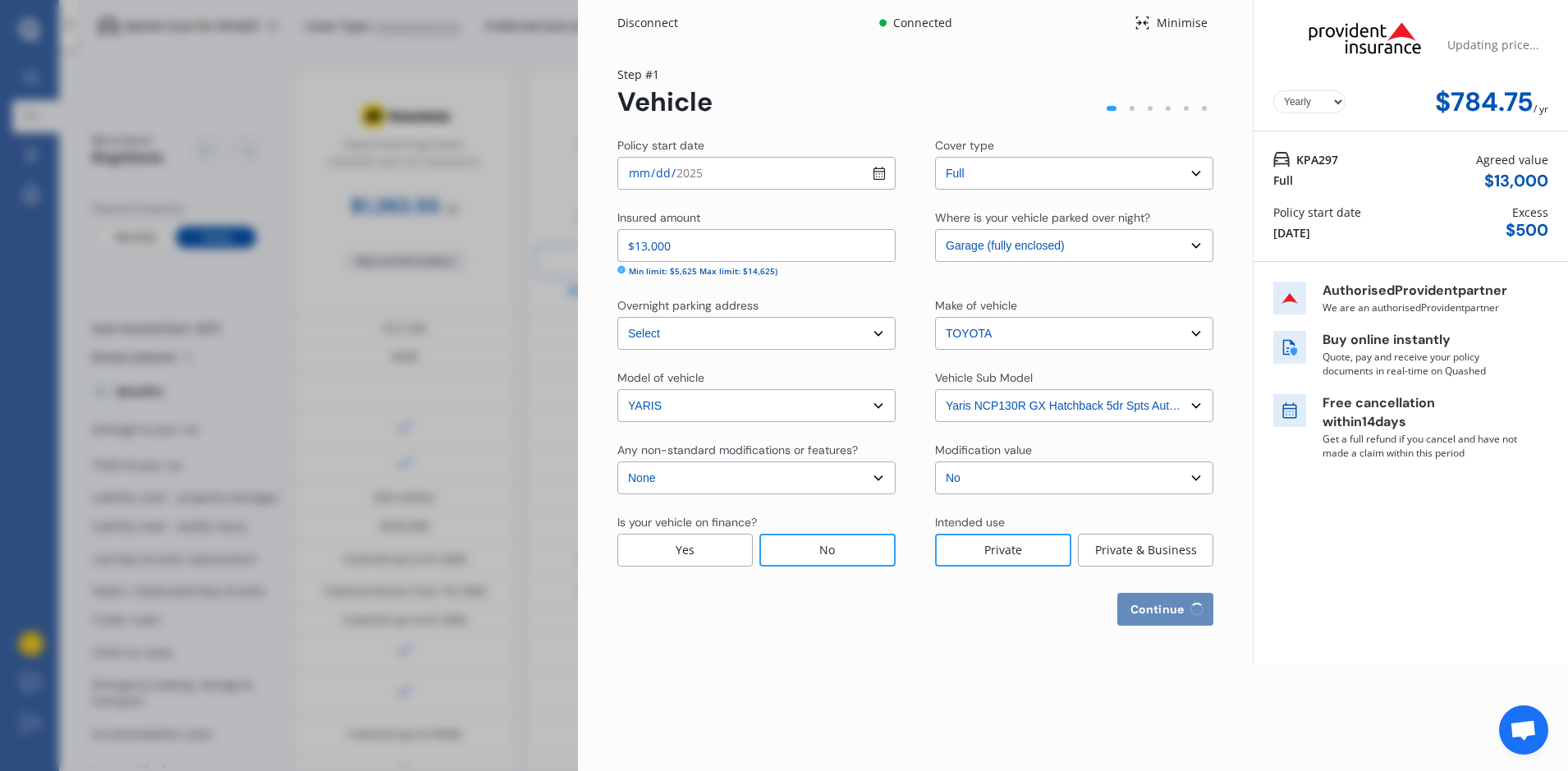
select select "18"
select select "02"
select select "1964"
select select "NZ_FULL"
select select "0"
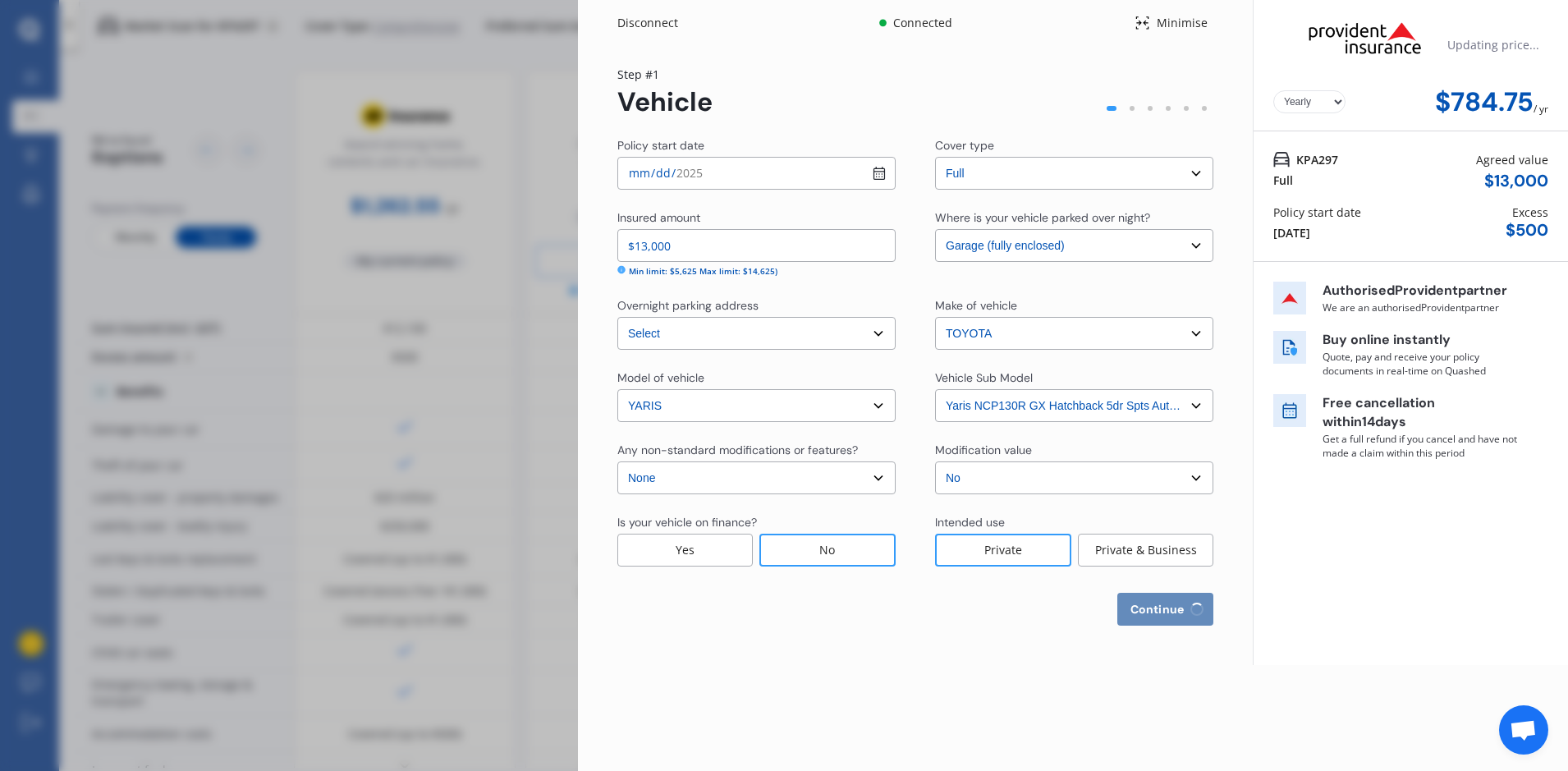
select select "25"
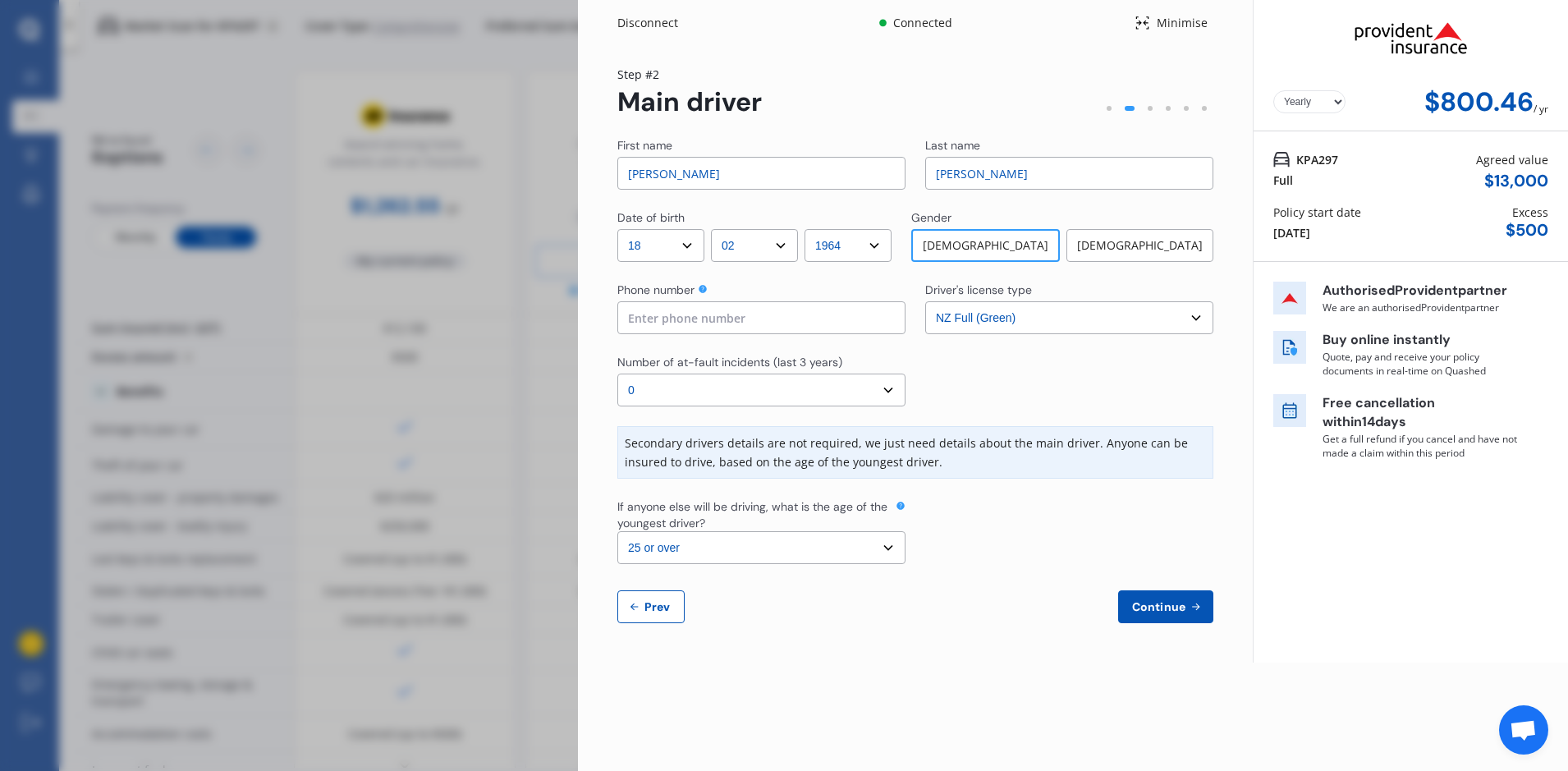
click at [679, 316] on input at bounding box center [762, 317] width 288 height 33
type input "0272933711"
click at [890, 545] on select "Select the age of the youngest driver. 16 17 18 19 20 21 22 23 24 25 or over" at bounding box center [762, 547] width 288 height 33
select select "19"
click at [618, 531] on select "Select the age of the youngest driver. 16 17 18 19 20 21 22 23 24 25 or over" at bounding box center [762, 547] width 288 height 33
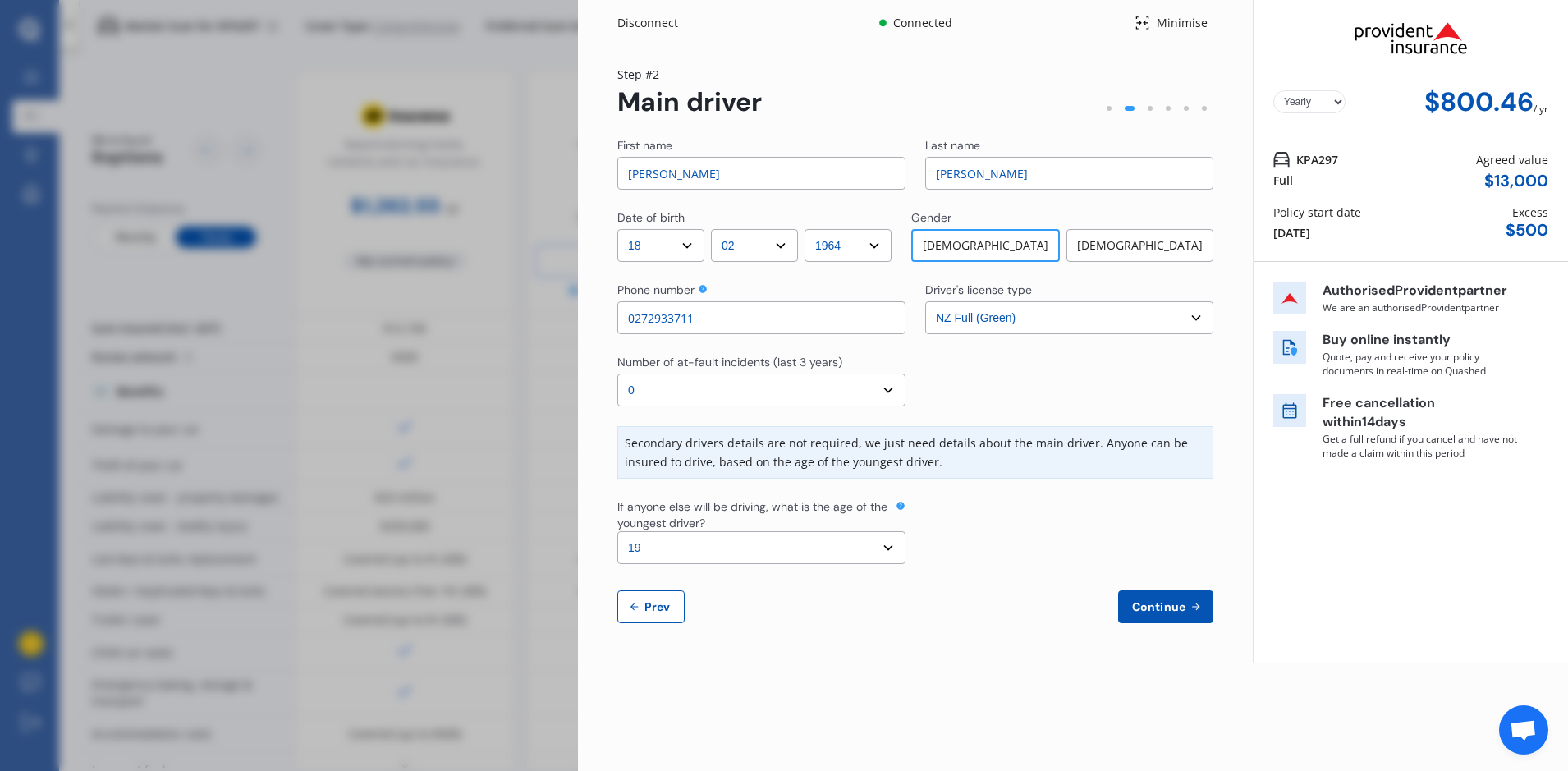
click at [1150, 613] on span "Continue" at bounding box center [1159, 606] width 60 height 13
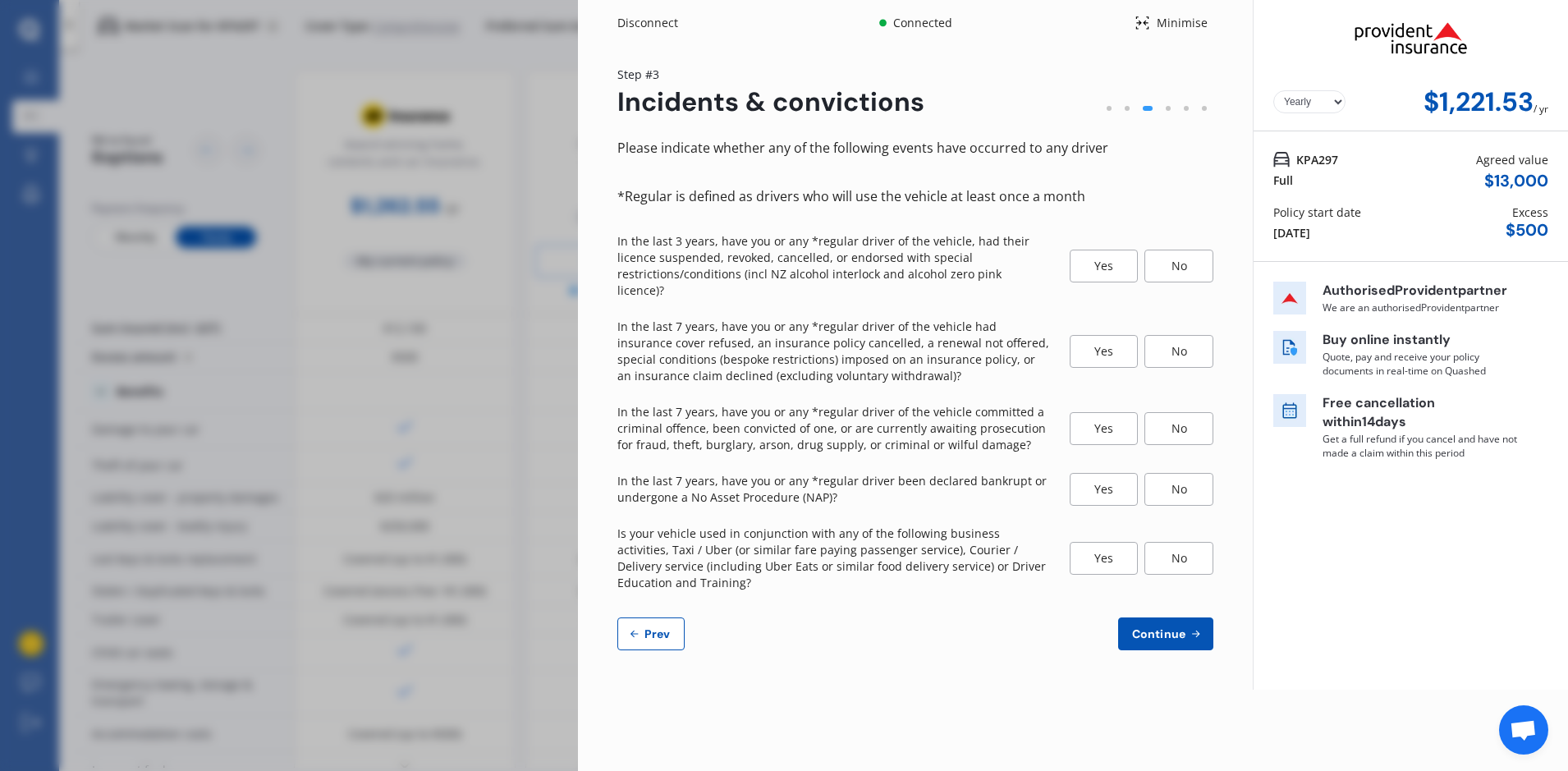
click at [1511, 190] on div "$ 13,000" at bounding box center [1516, 181] width 64 height 19
click at [658, 624] on button "Prev" at bounding box center [651, 634] width 67 height 33
select select "18"
select select "02"
select select "1964"
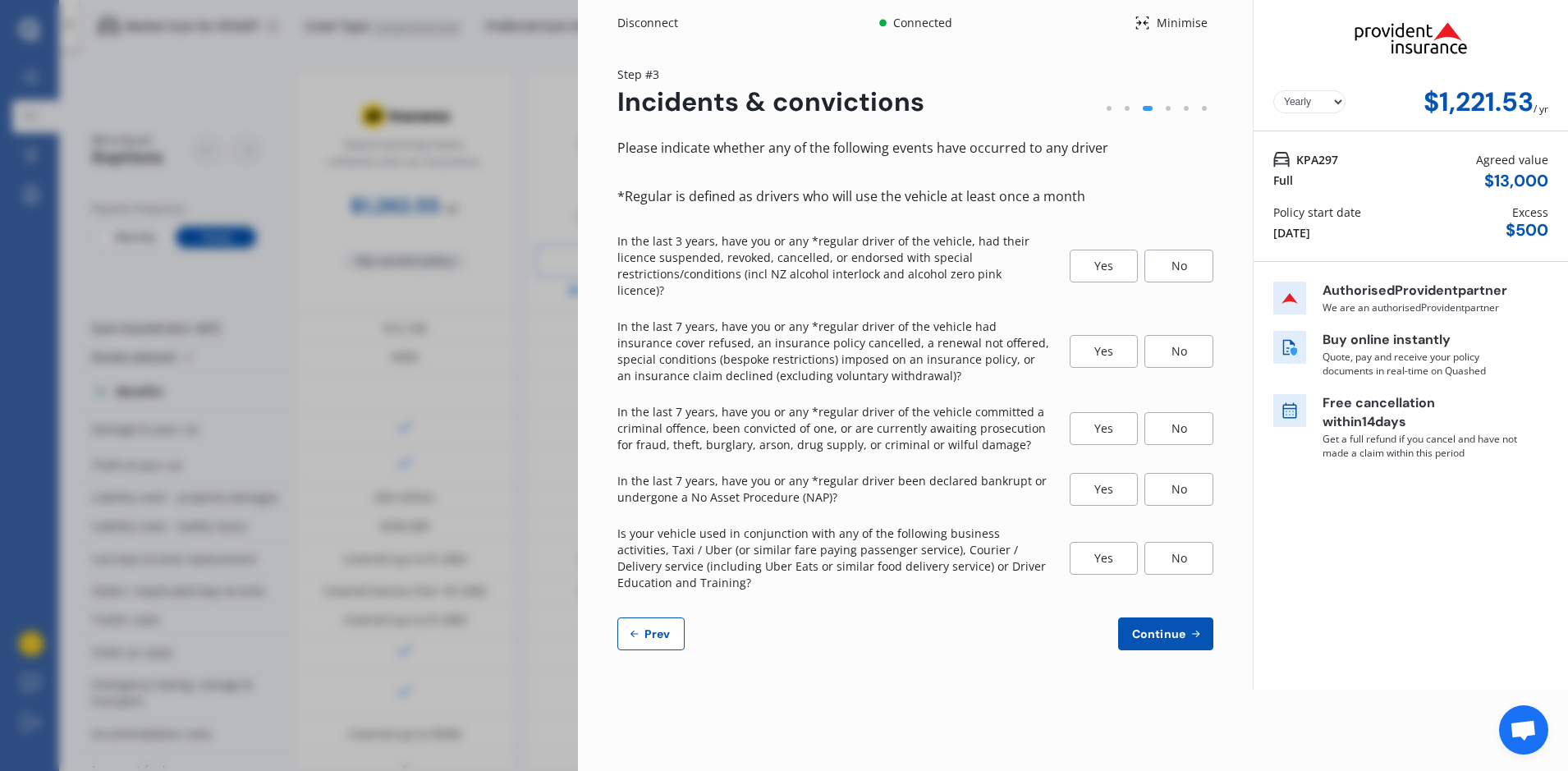
select select "NZ_FULL"
select select "0"
select select "19"
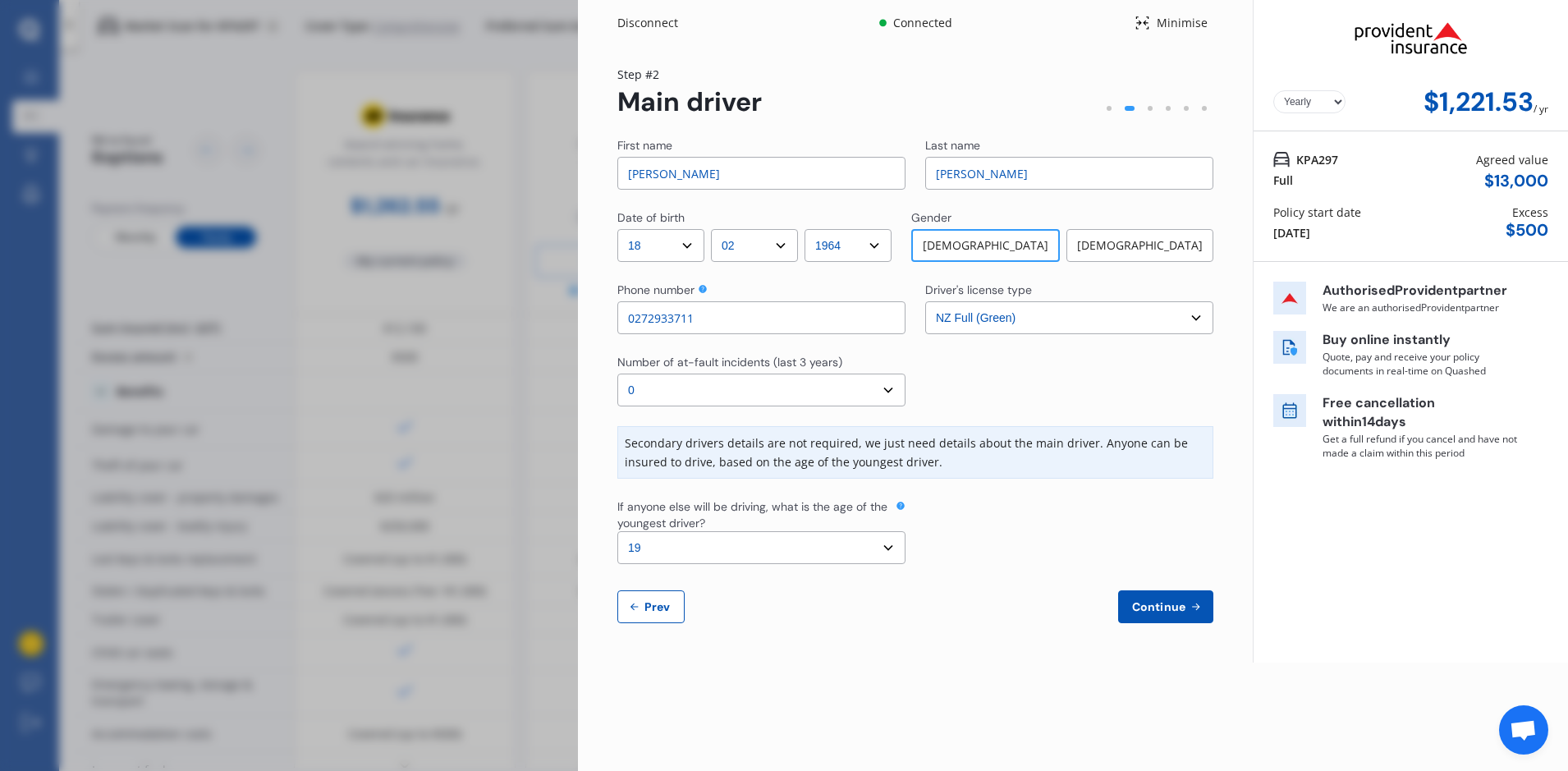
click at [1162, 601] on span "Continue" at bounding box center [1159, 606] width 60 height 13
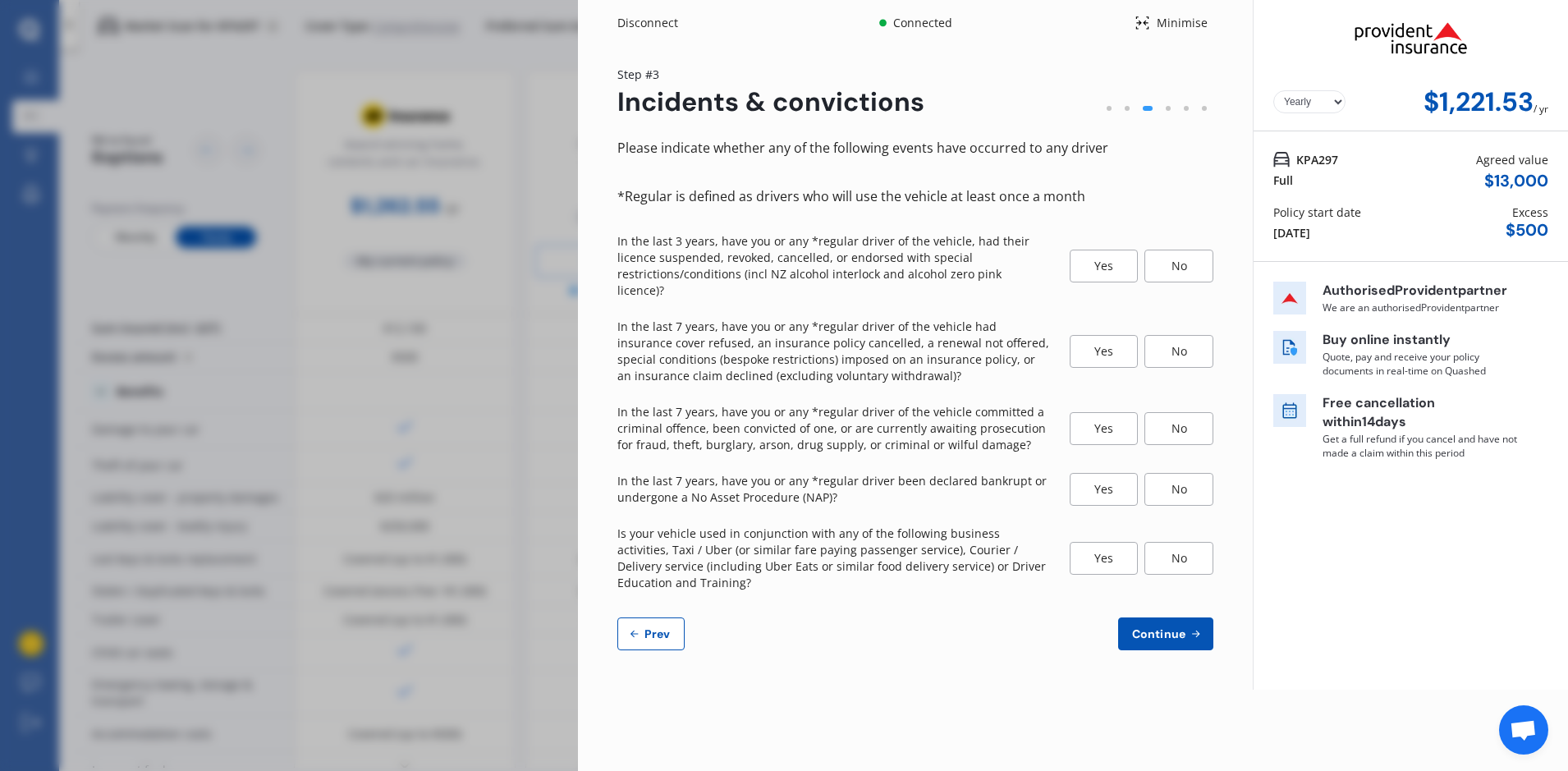
click at [1168, 252] on div "No" at bounding box center [1179, 266] width 69 height 33
click at [1185, 341] on div "No" at bounding box center [1179, 351] width 69 height 33
click at [1190, 412] on div "No" at bounding box center [1179, 428] width 69 height 33
click at [1192, 482] on div "No" at bounding box center [1179, 489] width 69 height 33
click at [1193, 542] on div "No" at bounding box center [1179, 558] width 69 height 33
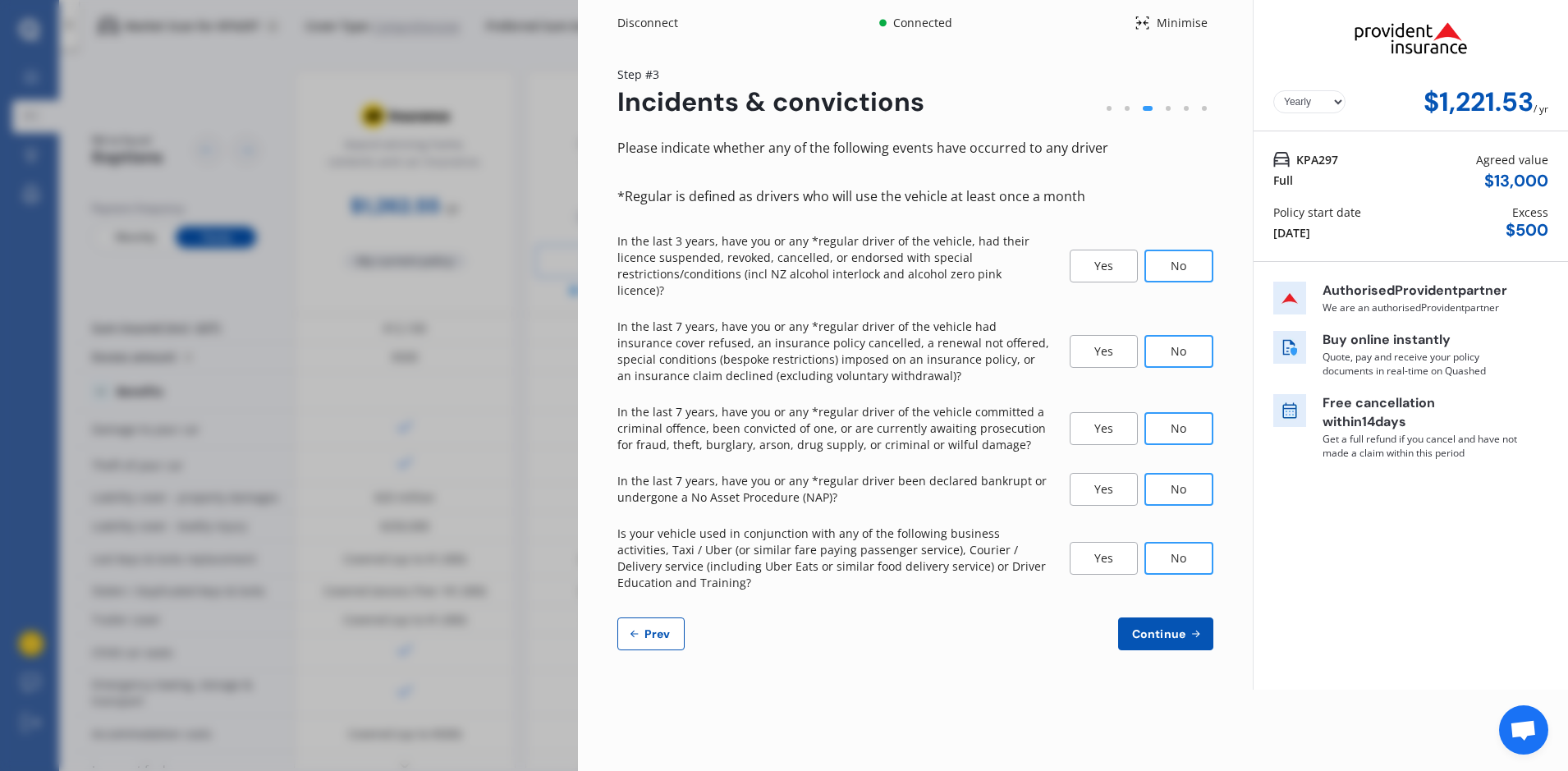
click at [1185, 627] on span "Continue" at bounding box center [1159, 633] width 60 height 13
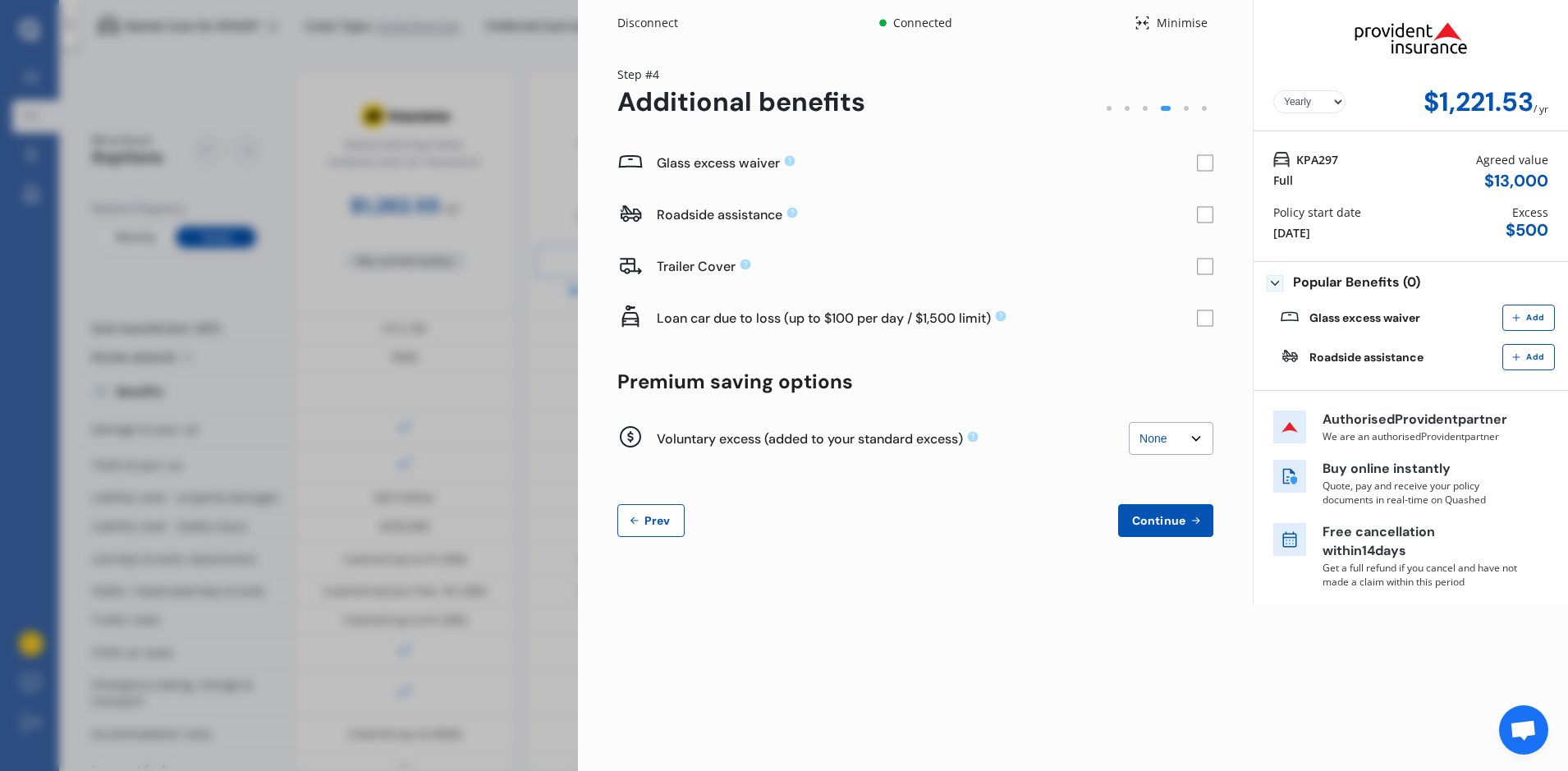
drag, startPoint x: 1205, startPoint y: 166, endPoint x: 1204, endPoint y: 177, distance: 11.0
click at [1206, 166] on rect at bounding box center [1204, 163] width 16 height 16
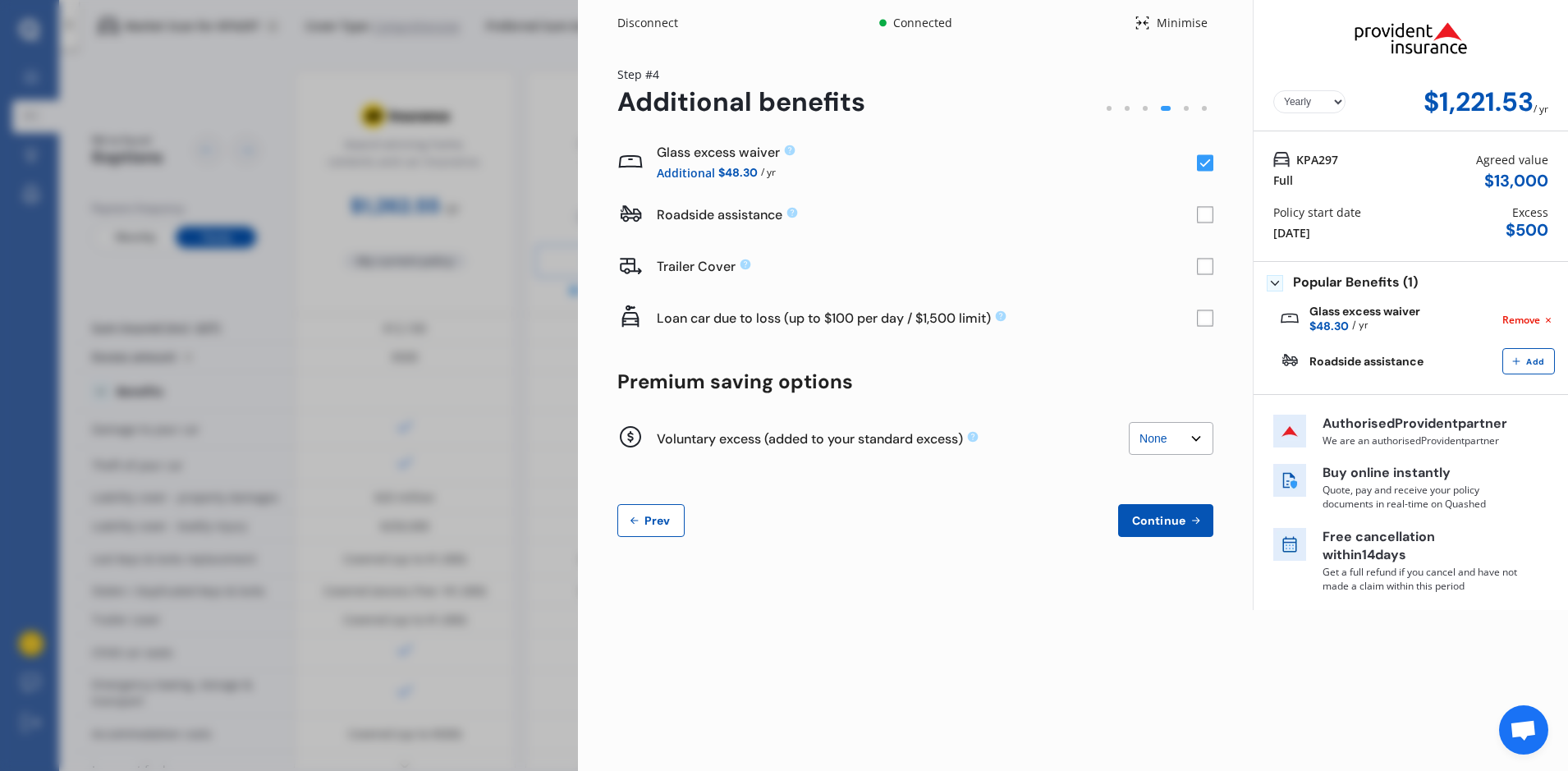
click at [1207, 316] on rect at bounding box center [1204, 318] width 16 height 16
click at [1201, 322] on rect at bounding box center [1204, 318] width 16 height 16
click at [330, 317] on div "Disconnect Connected Minimise Yearly Monthly $1,221.53 / yr Step # 4 Additional…" at bounding box center [784, 385] width 1568 height 771
click at [1168, 533] on button "Continue" at bounding box center [1165, 521] width 95 height 33
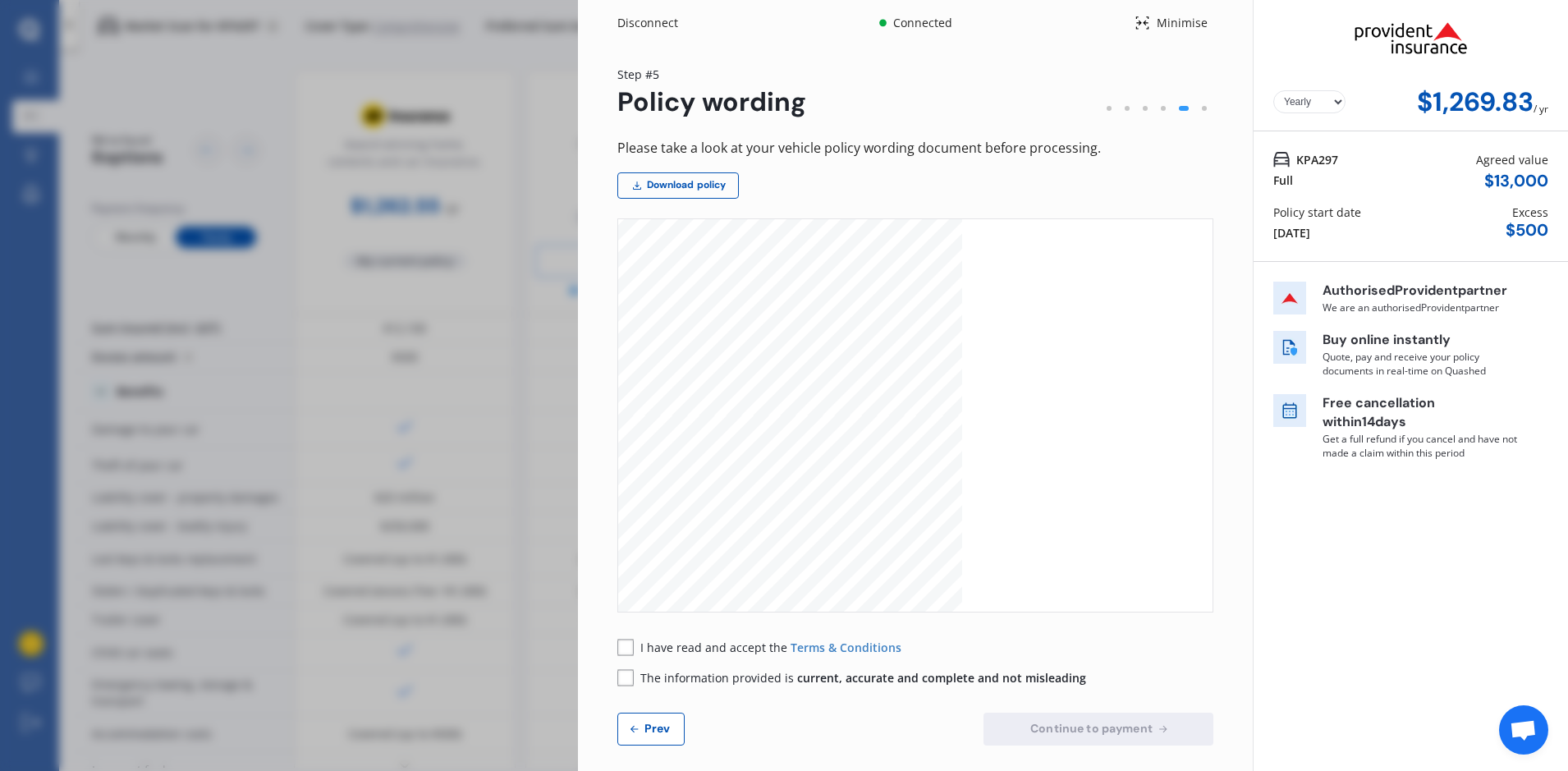
scroll to position [9603, 0]
click at [625, 642] on rect at bounding box center [625, 647] width 16 height 16
click at [624, 678] on rect at bounding box center [625, 677] width 16 height 16
click at [1070, 725] on span "Continue to payment" at bounding box center [1091, 727] width 129 height 13
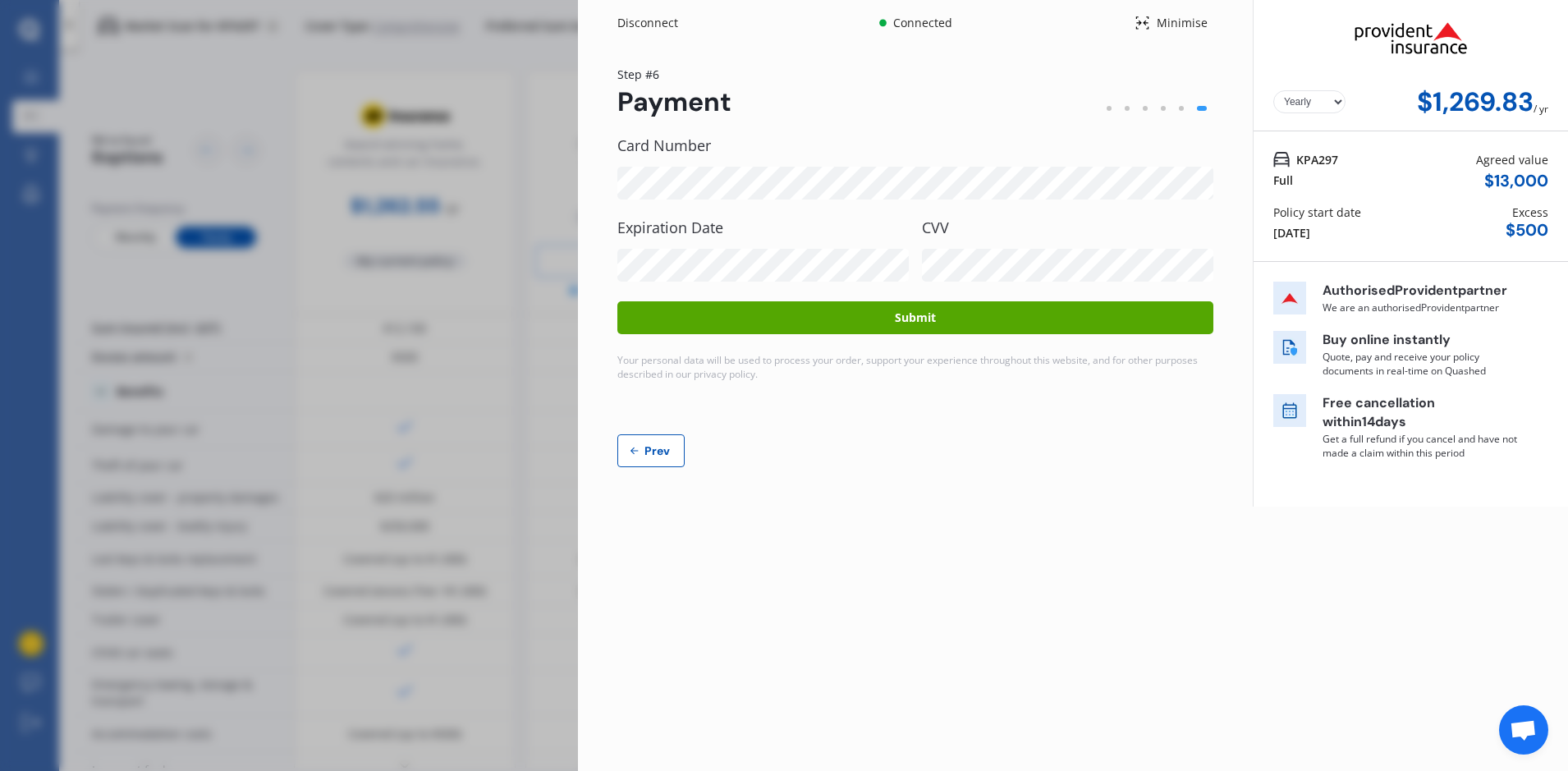
click at [866, 316] on button "Submit" at bounding box center [915, 317] width 596 height 33
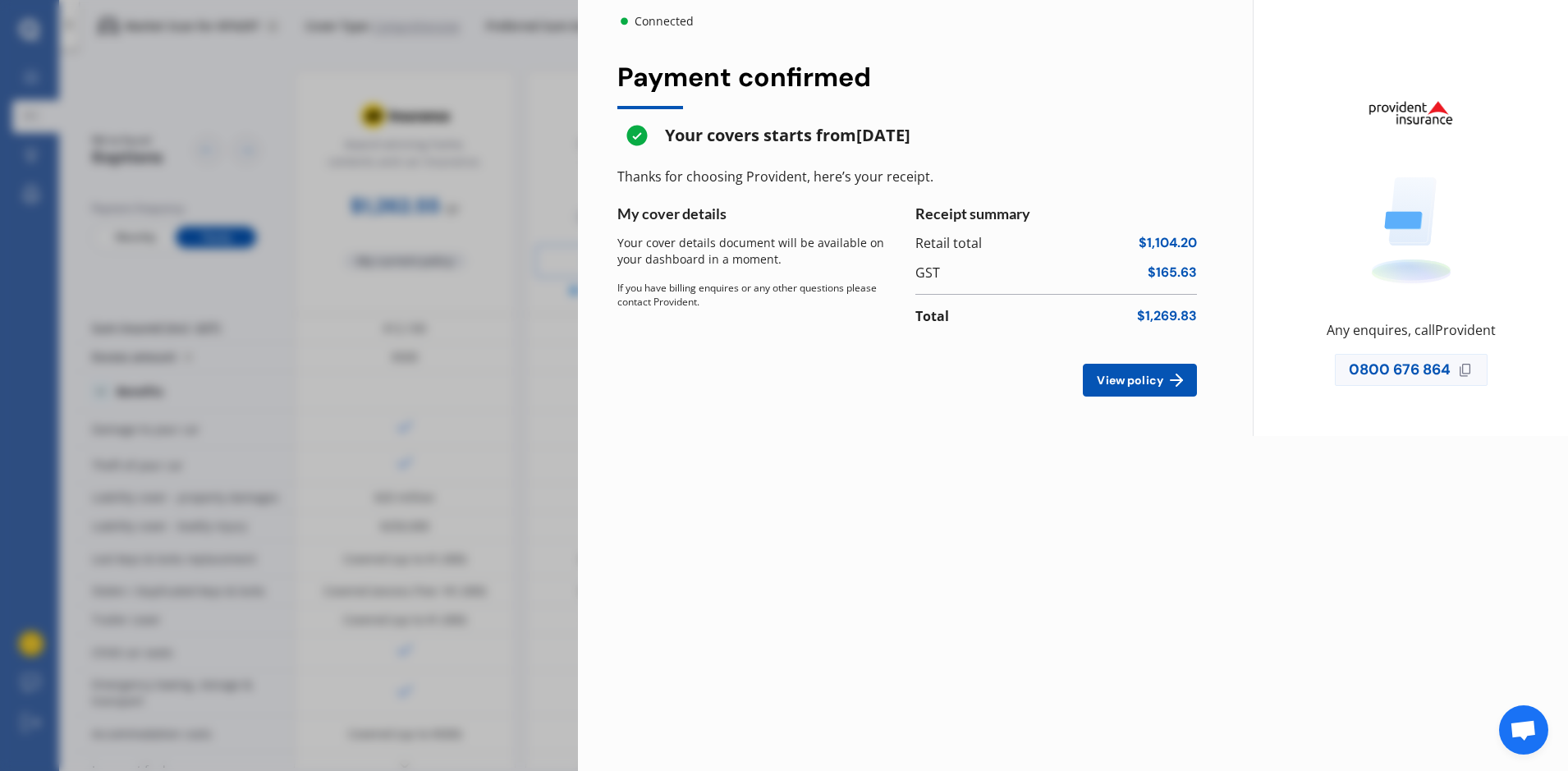
click at [1151, 382] on span "View policy" at bounding box center [1130, 379] width 73 height 13
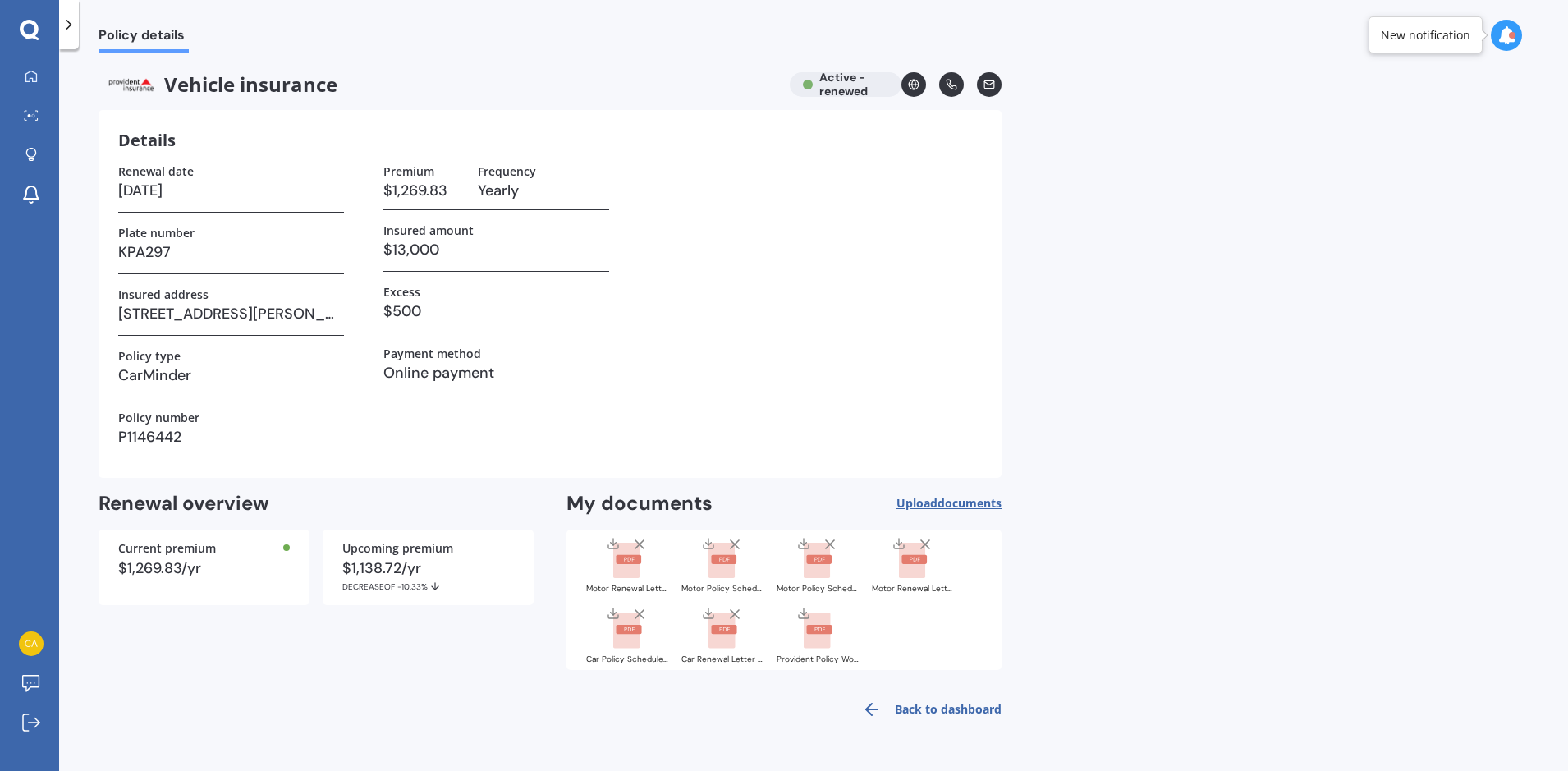
click at [975, 712] on link "Back to dashboard" at bounding box center [926, 709] width 149 height 39
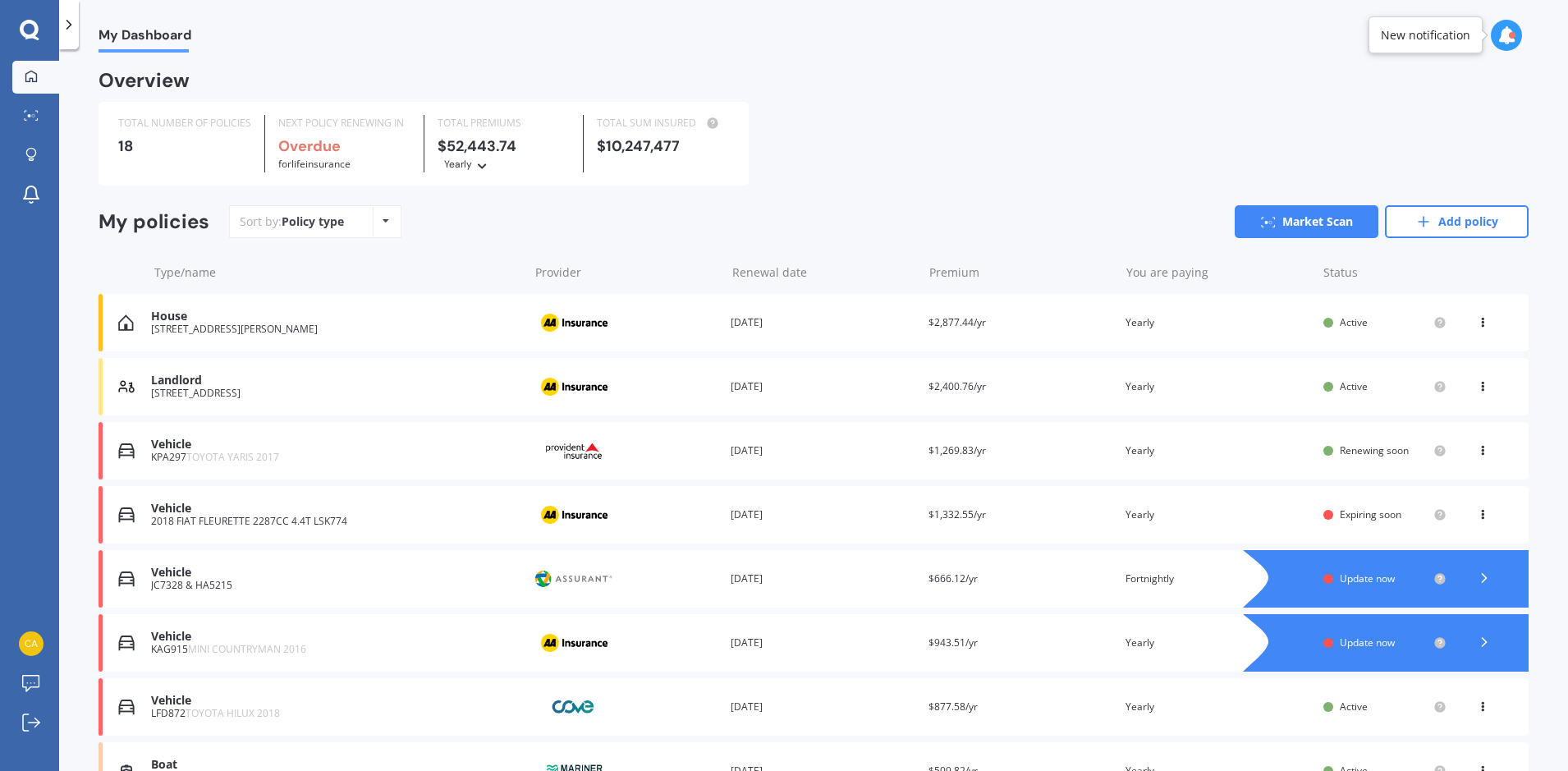
click at [583, 457] on img at bounding box center [574, 450] width 82 height 31
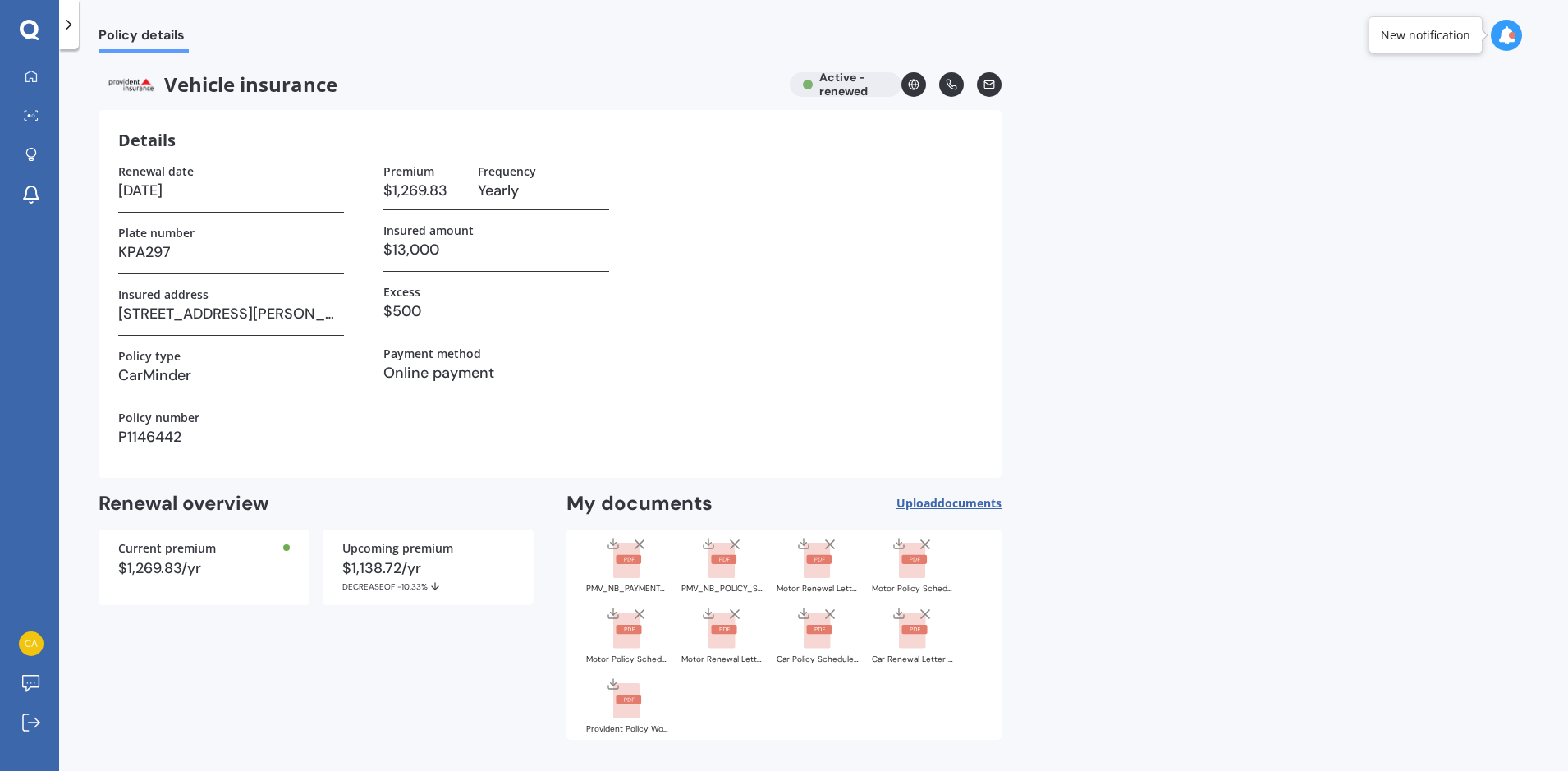
click at [635, 562] on rect at bounding box center [629, 559] width 26 height 9
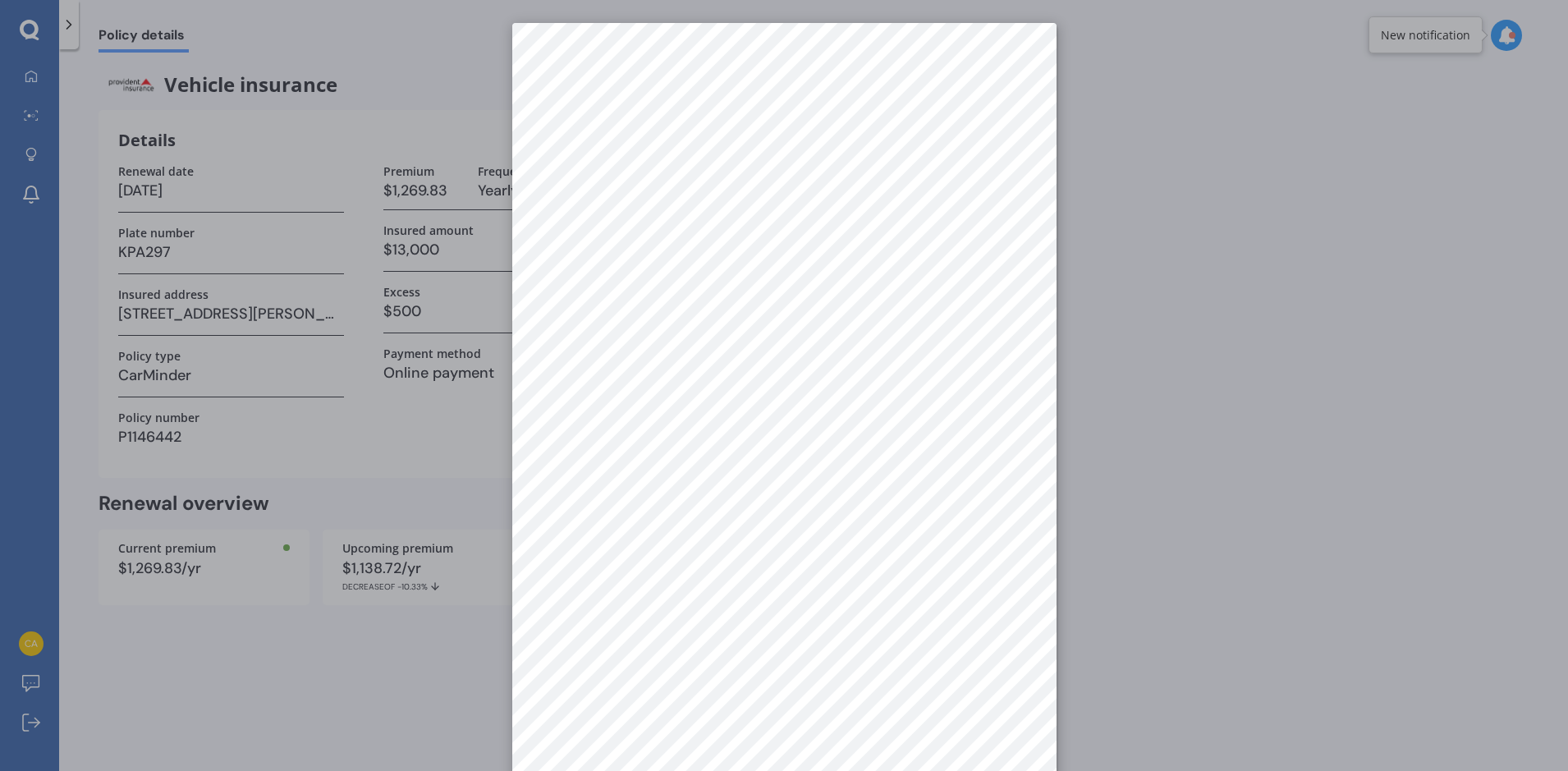
click at [1119, 151] on div at bounding box center [784, 385] width 1568 height 771
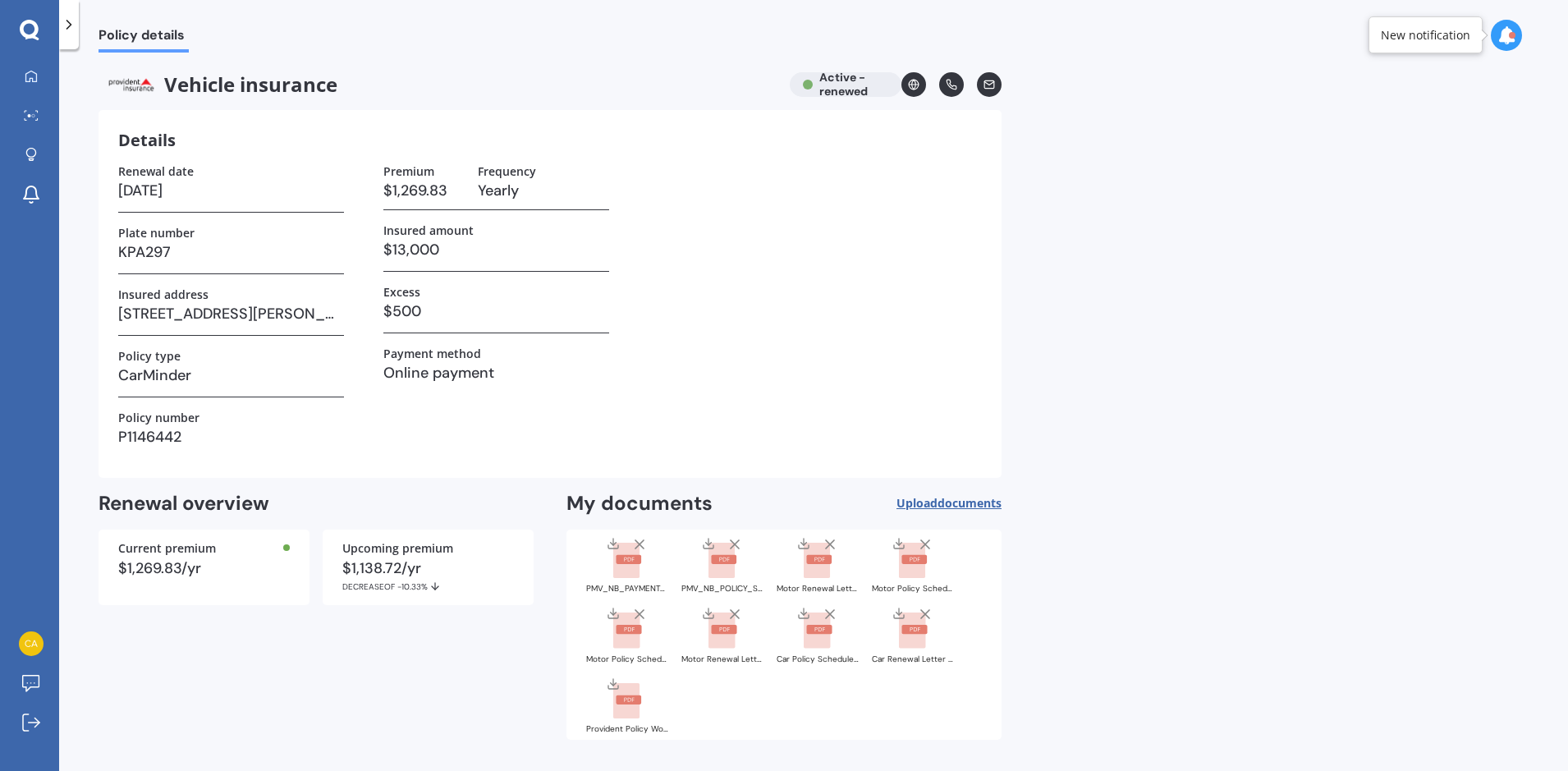
click at [727, 562] on rect at bounding box center [724, 559] width 26 height 9
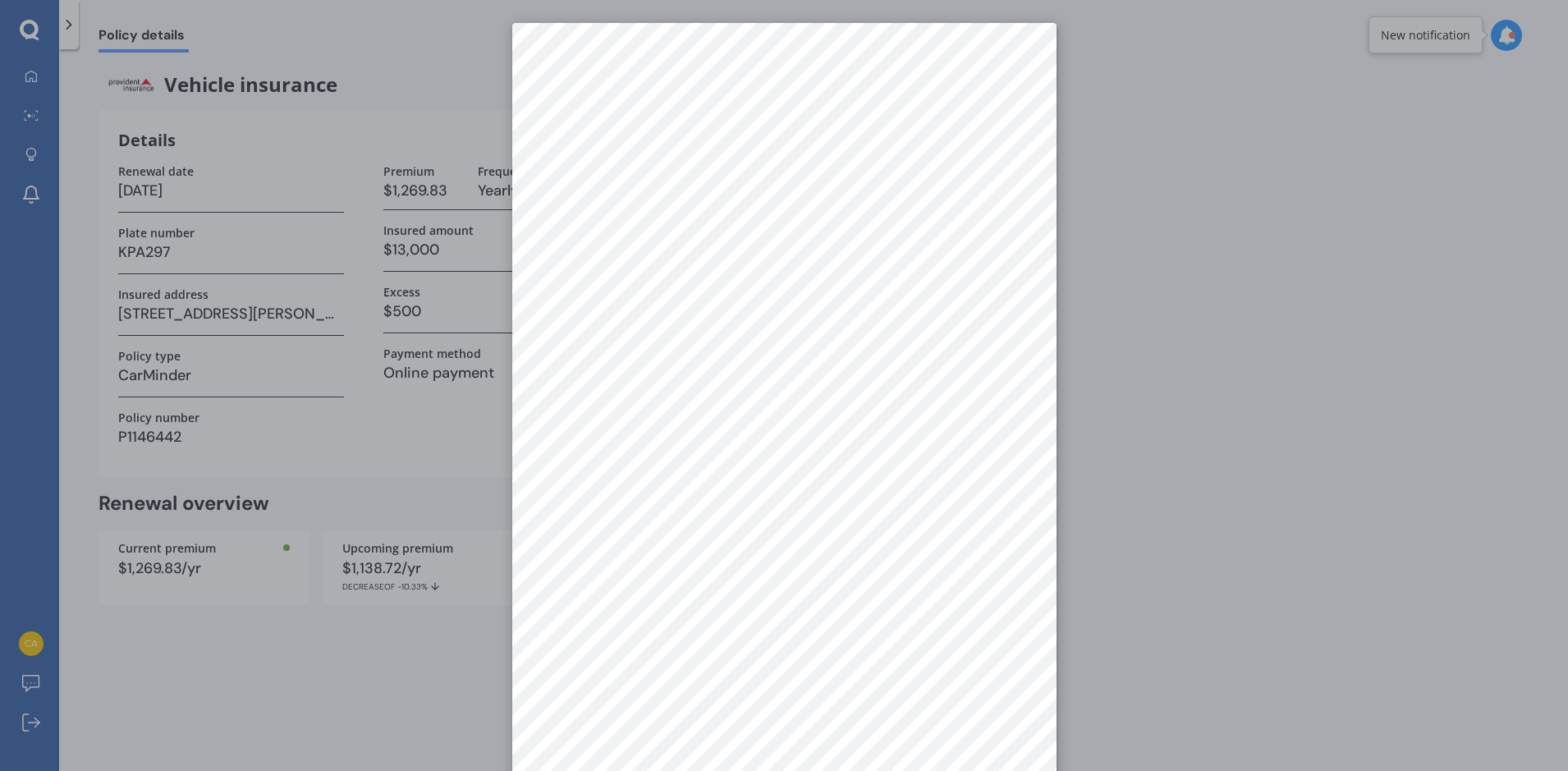
scroll to position [23, 0]
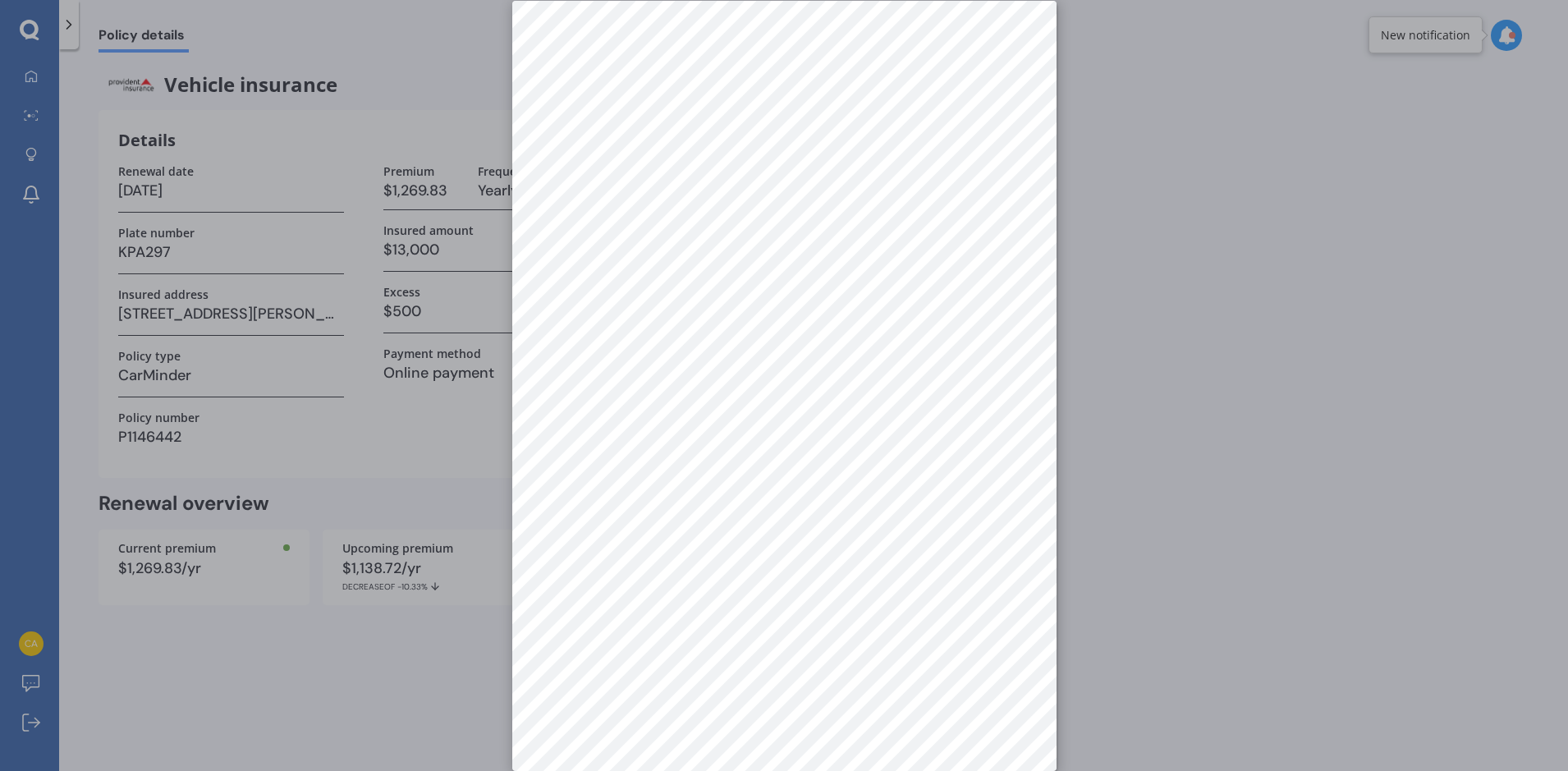
click at [449, 651] on div at bounding box center [784, 385] width 1568 height 771
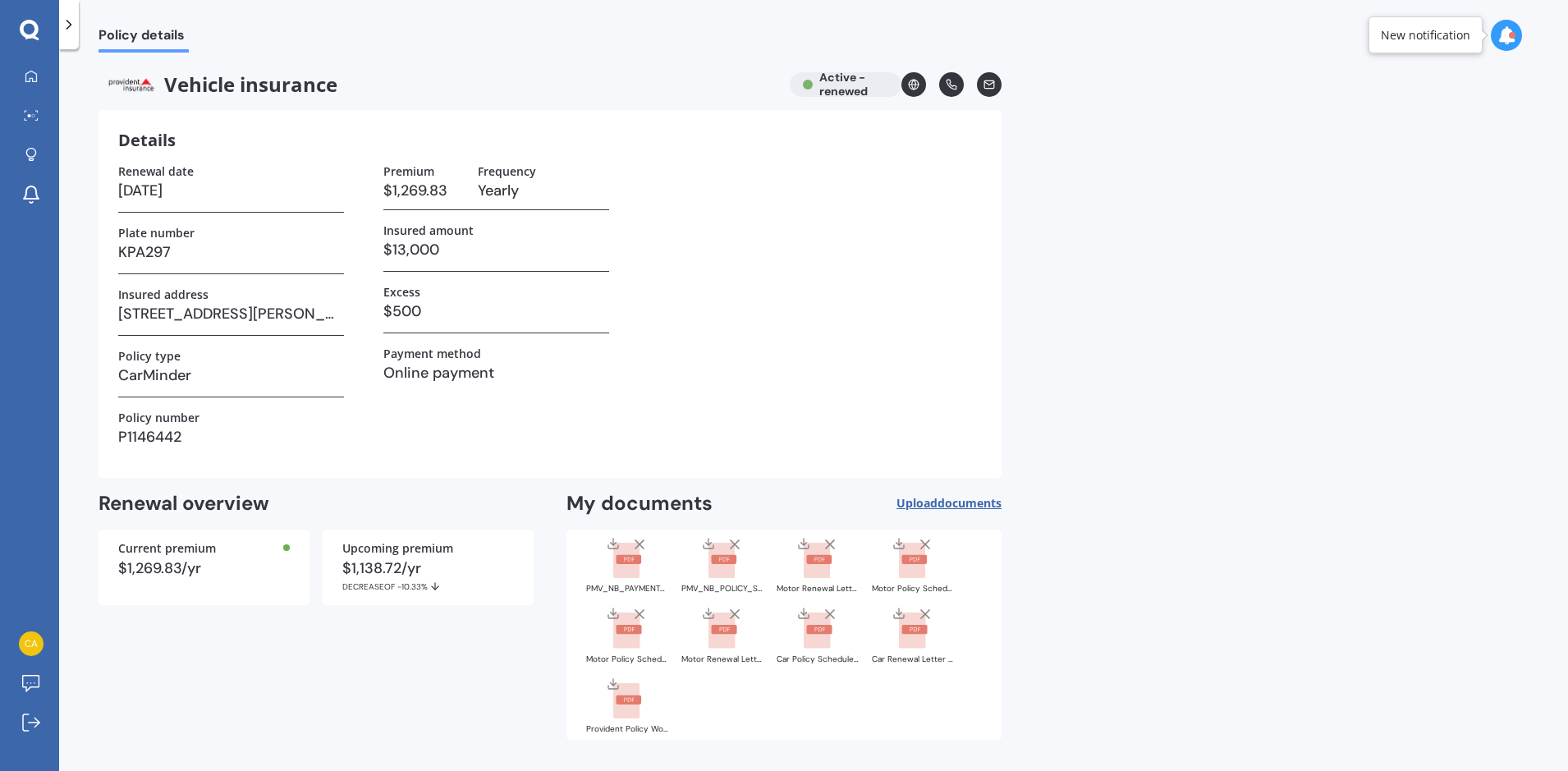
click at [611, 545] on icon at bounding box center [612, 543] width 13 height 13
click at [705, 545] on icon at bounding box center [708, 543] width 13 height 13
click at [611, 684] on icon at bounding box center [612, 684] width 13 height 13
click at [612, 685] on icon at bounding box center [612, 684] width 13 height 13
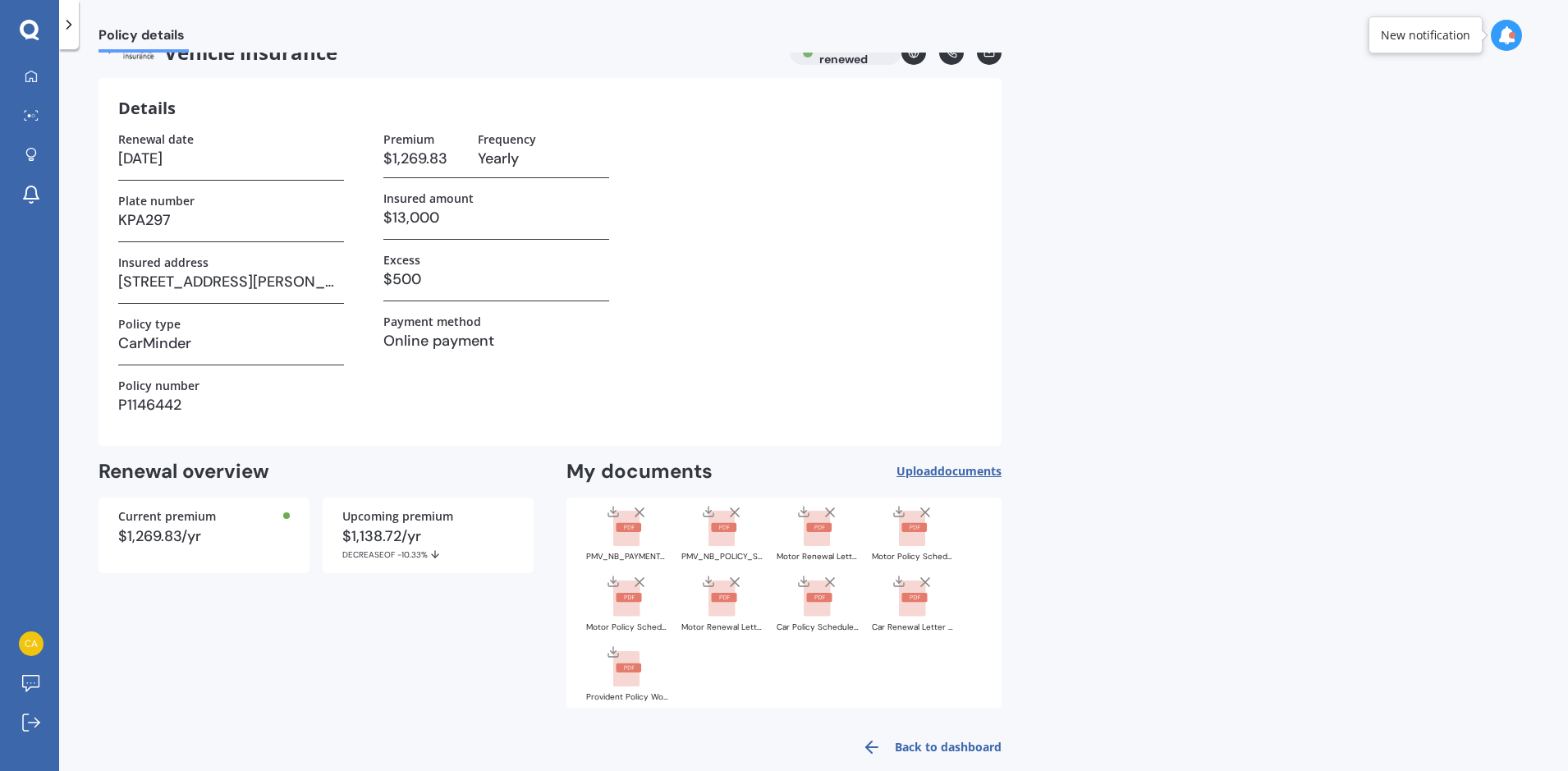
scroll to position [57, 0]
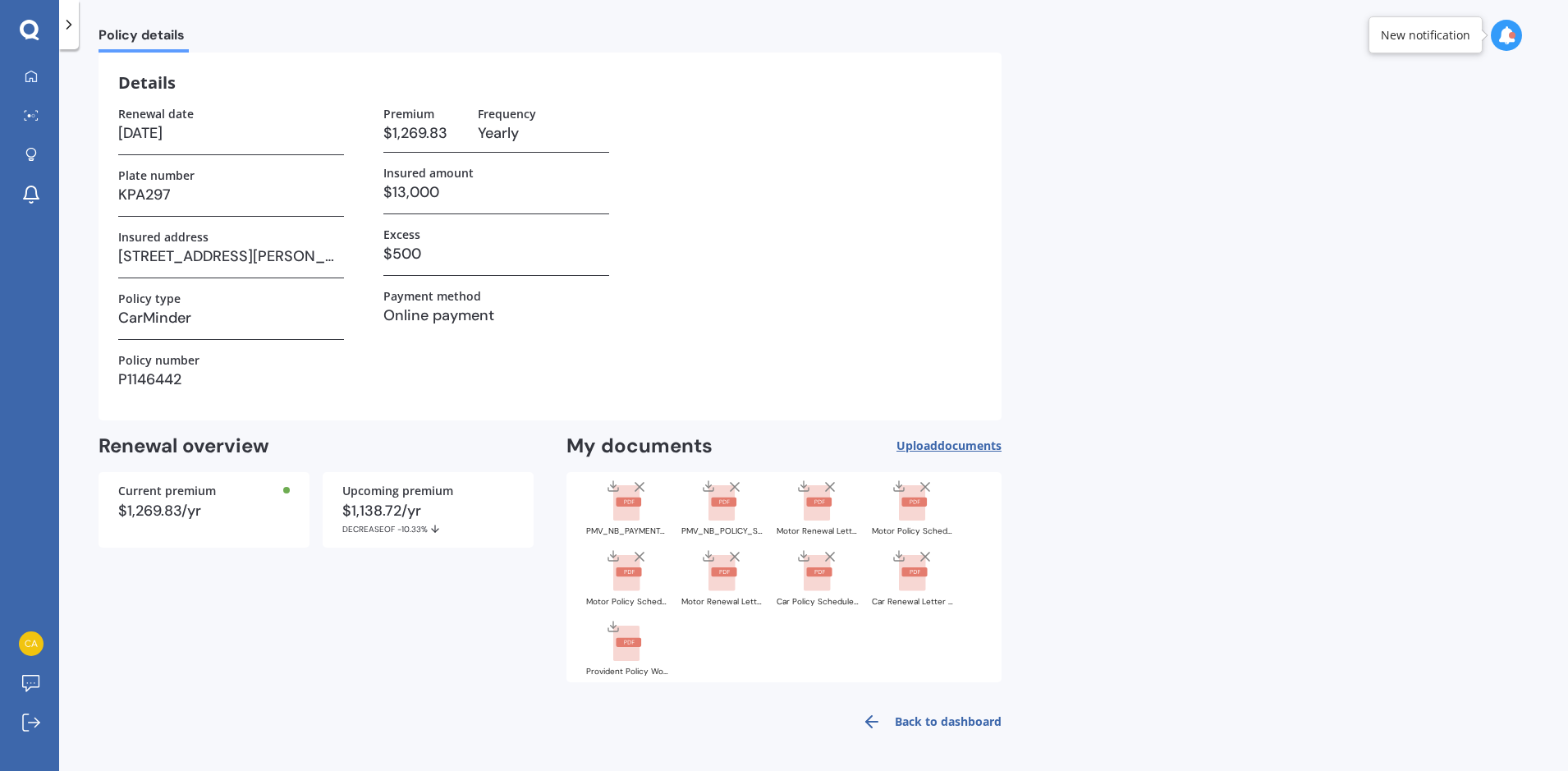
click at [970, 724] on link "Back to dashboard" at bounding box center [926, 721] width 149 height 39
